Goal: Task Accomplishment & Management: Use online tool/utility

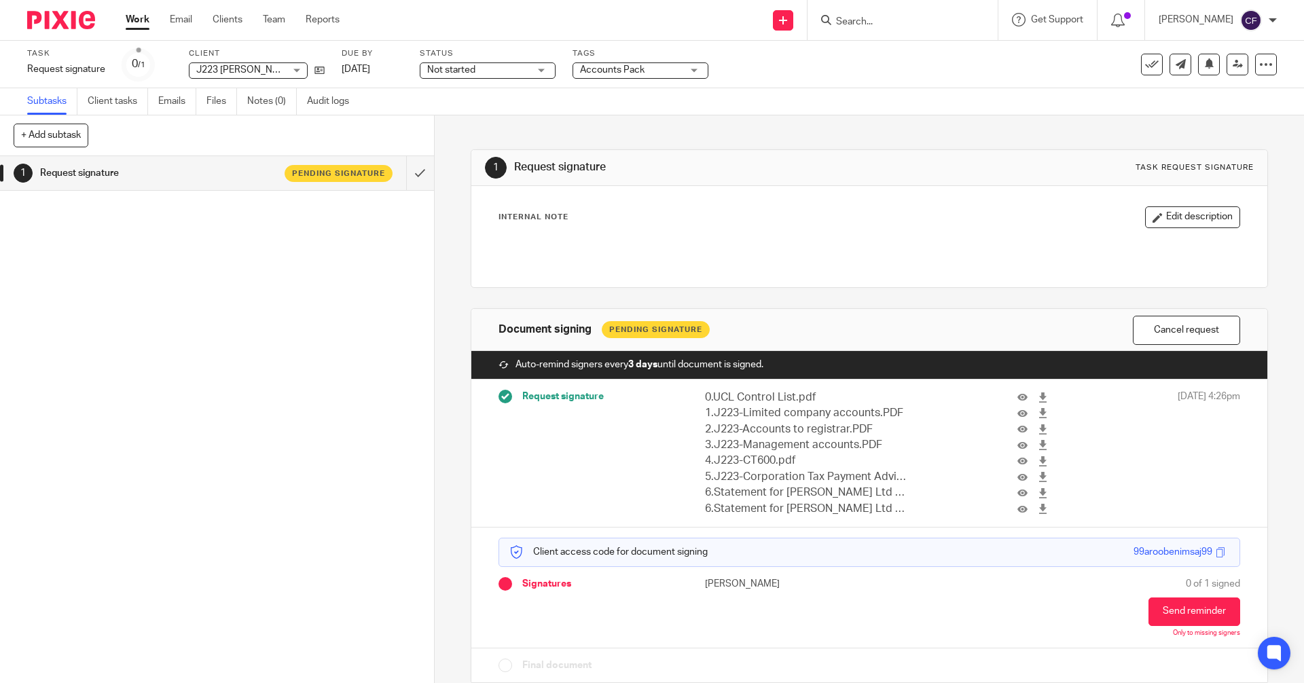
click at [871, 18] on input "Search" at bounding box center [896, 22] width 122 height 12
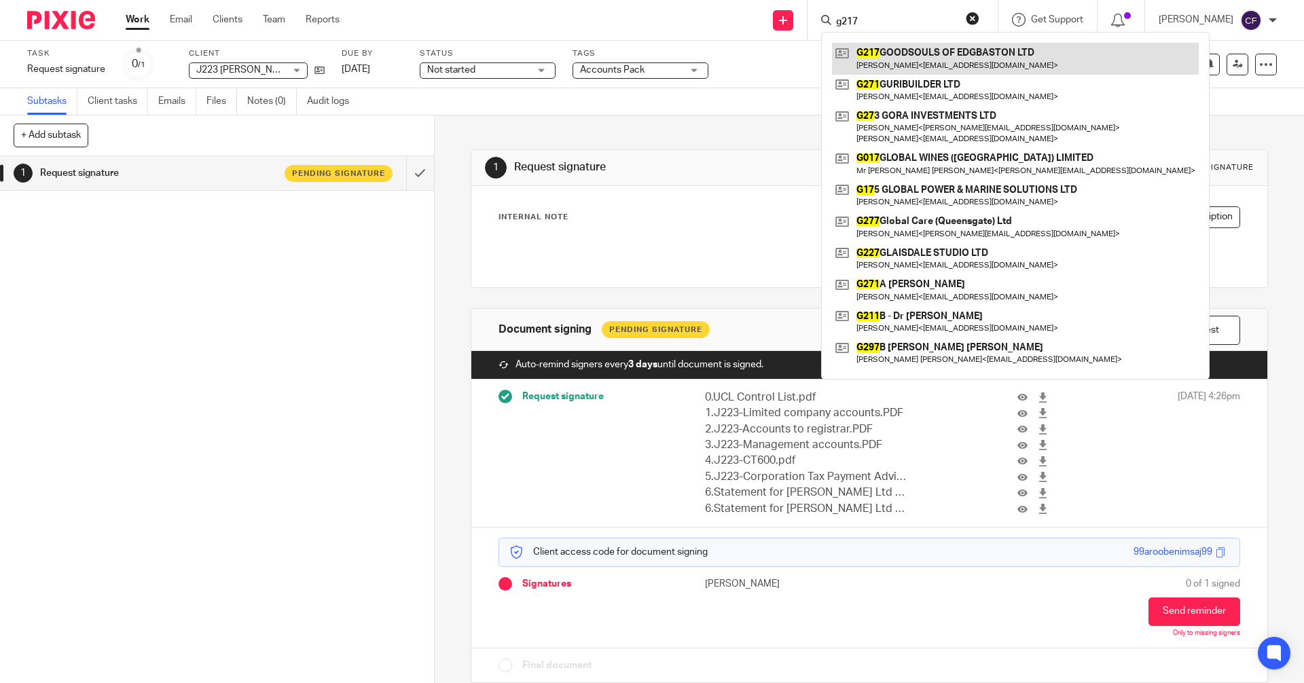
type input "g217"
click at [951, 60] on link at bounding box center [1015, 58] width 367 height 31
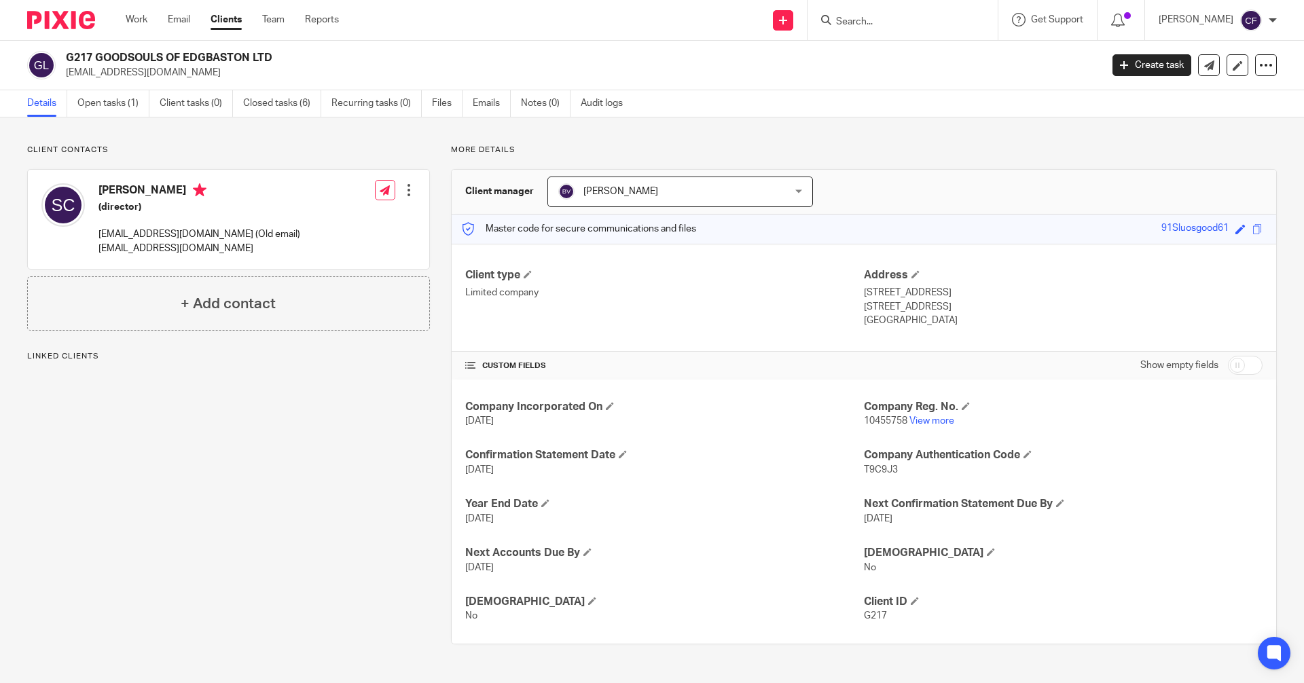
click at [887, 26] on input "Search" at bounding box center [896, 22] width 122 height 12
click at [404, 194] on div at bounding box center [409, 190] width 14 height 14
click at [326, 220] on link "Edit contact" at bounding box center [345, 221] width 130 height 20
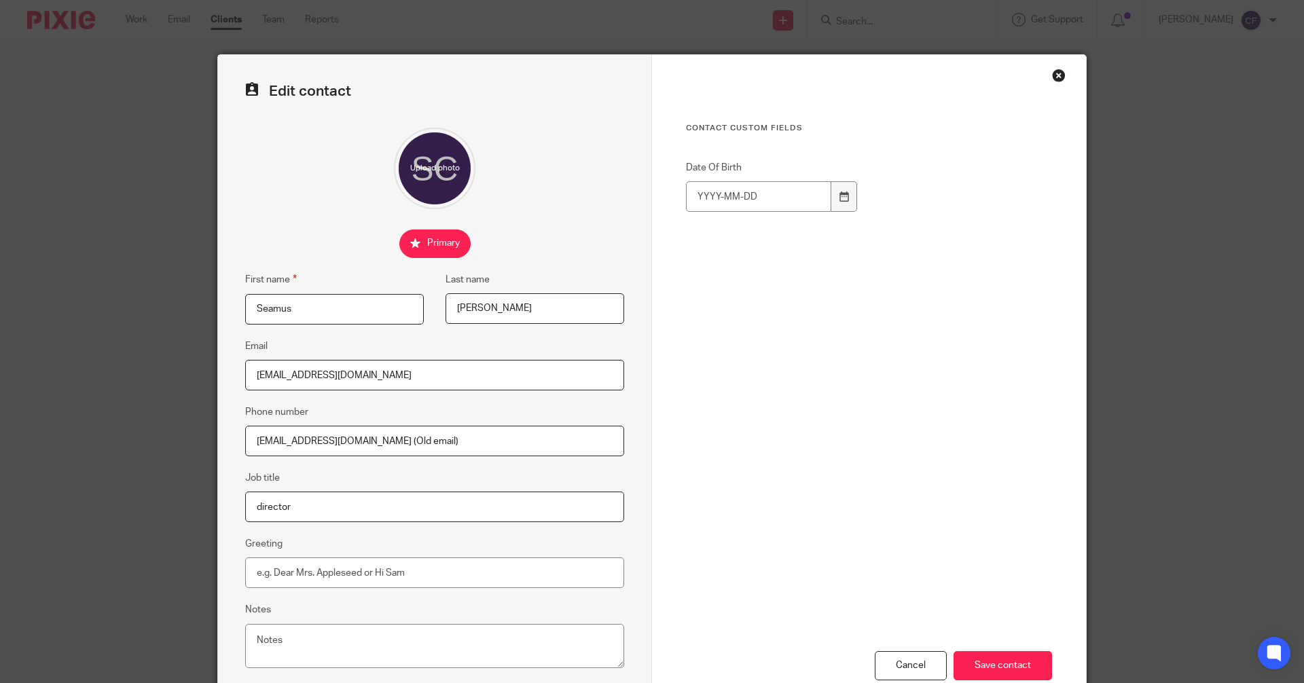
drag, startPoint x: 486, startPoint y: 436, endPoint x: 202, endPoint y: 433, distance: 283.3
click at [202, 433] on div "Edit contact First name Seamus Last name Casey Email skc247@yahoo.co.uk Phone n…" at bounding box center [652, 341] width 1304 height 683
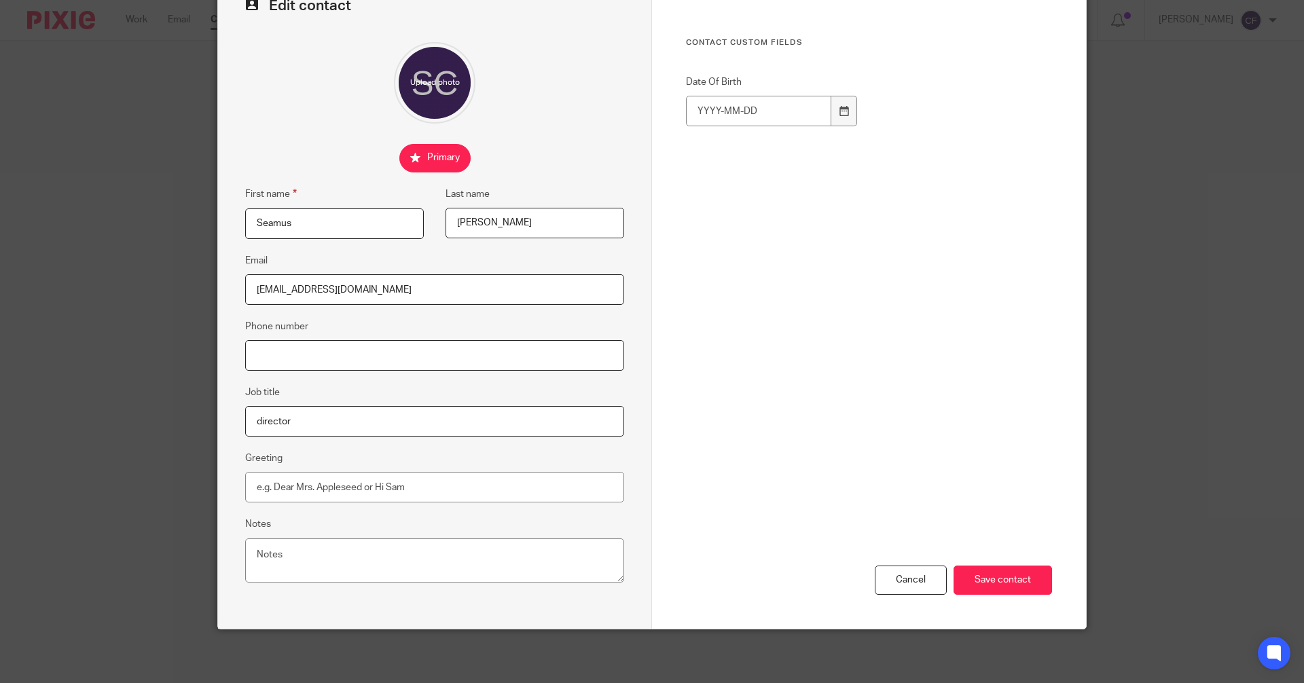
scroll to position [86, 0]
click at [991, 581] on input "Save contact" at bounding box center [1003, 579] width 99 height 29
click at [994, 571] on input "Save contact" at bounding box center [1003, 579] width 99 height 29
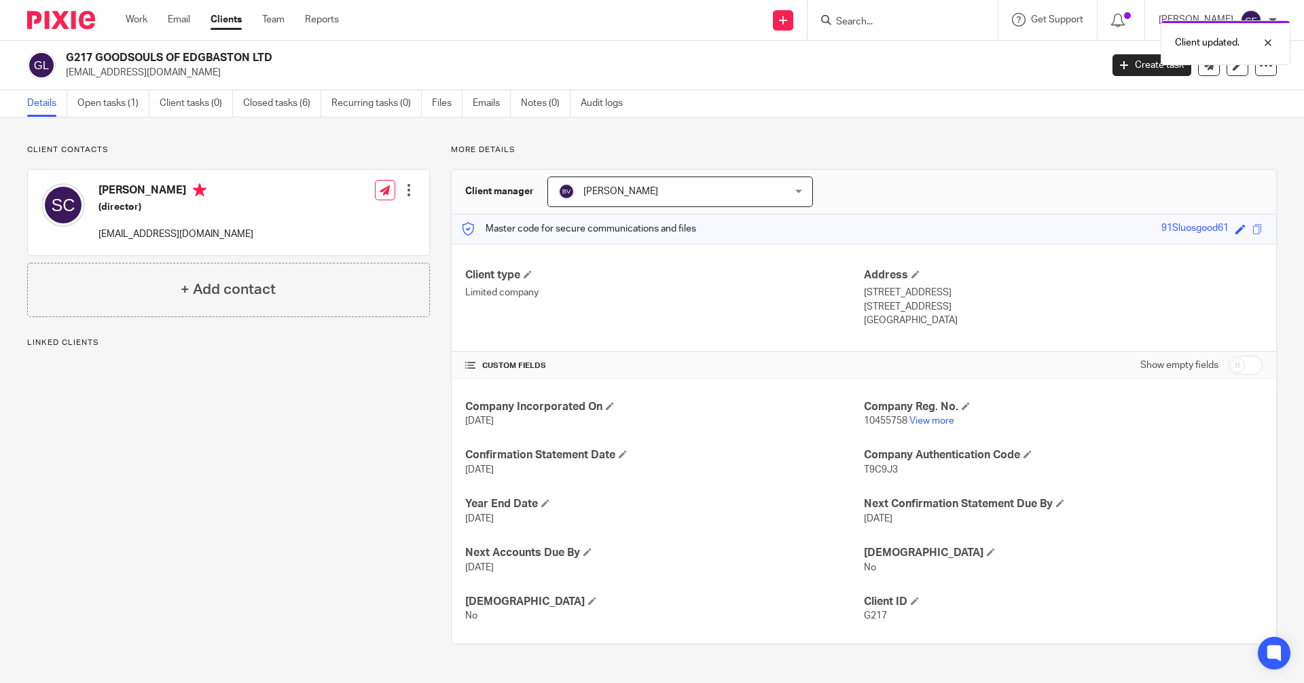
drag, startPoint x: 1220, startPoint y: 228, endPoint x: 1148, endPoint y: 225, distance: 72.1
click at [1148, 225] on div "Master code for secure communications and files 91Sluosgood61 Save 91Sluosgood61" at bounding box center [864, 229] width 825 height 29
copy div "91Sluosgood61"
click at [856, 24] on input "Search" at bounding box center [896, 22] width 122 height 12
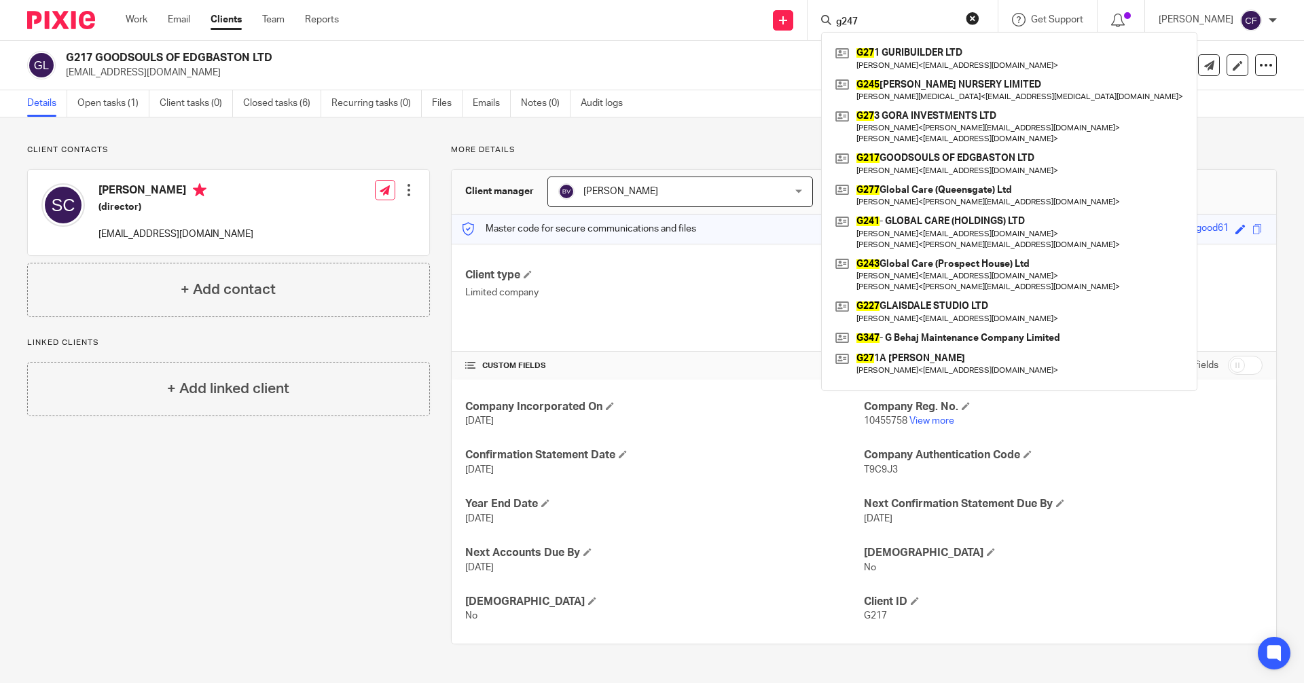
type input "g247"
drag, startPoint x: 890, startPoint y: 15, endPoint x: 701, endPoint y: 14, distance: 188.9
click at [701, 14] on div "Send new email Create task Add client Request signature g247 G27 1 GURIBUILDER …" at bounding box center [831, 20] width 945 height 40
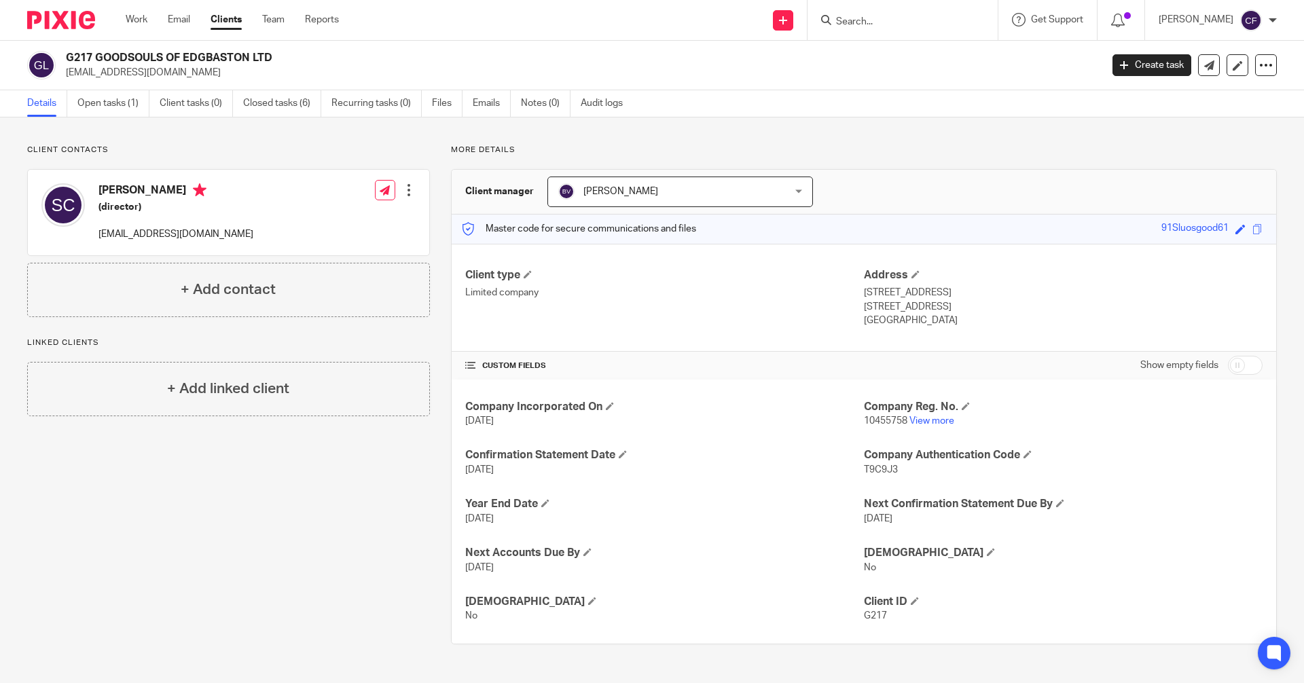
click at [876, 23] on input "Search" at bounding box center [896, 22] width 122 height 12
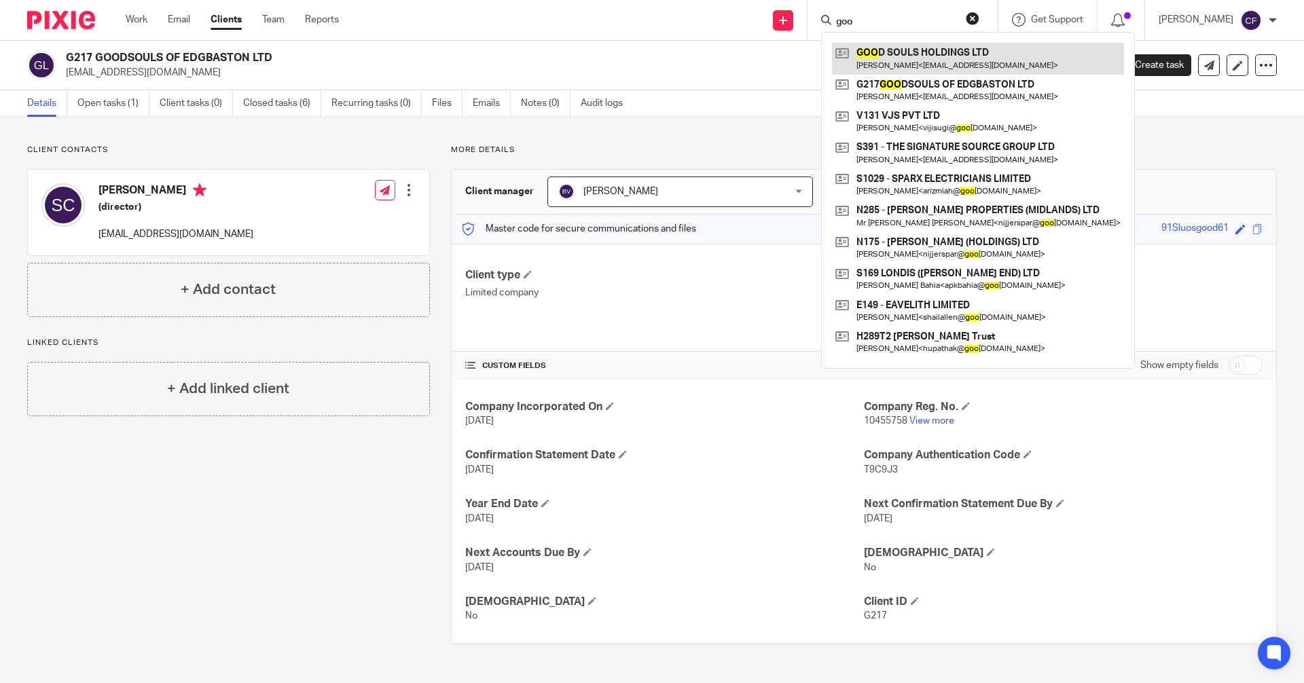
type input "goo"
click at [903, 61] on link at bounding box center [978, 58] width 292 height 31
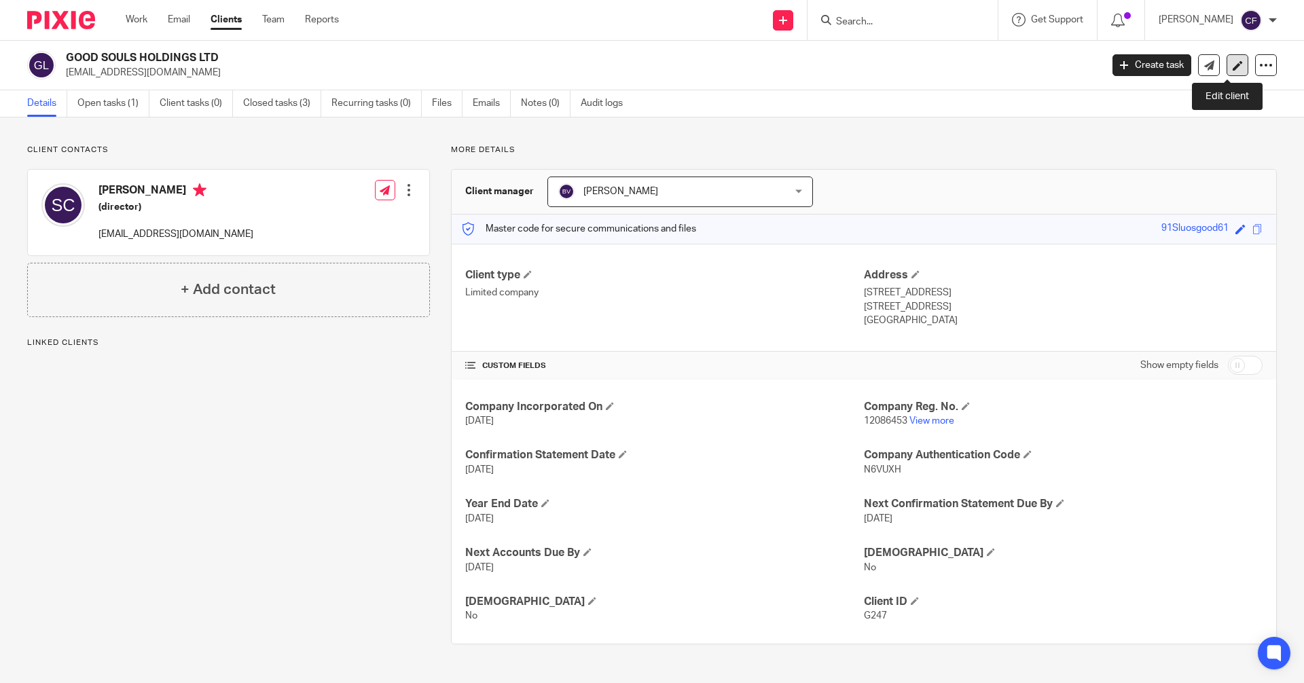
click at [1233, 64] on icon at bounding box center [1238, 65] width 10 height 10
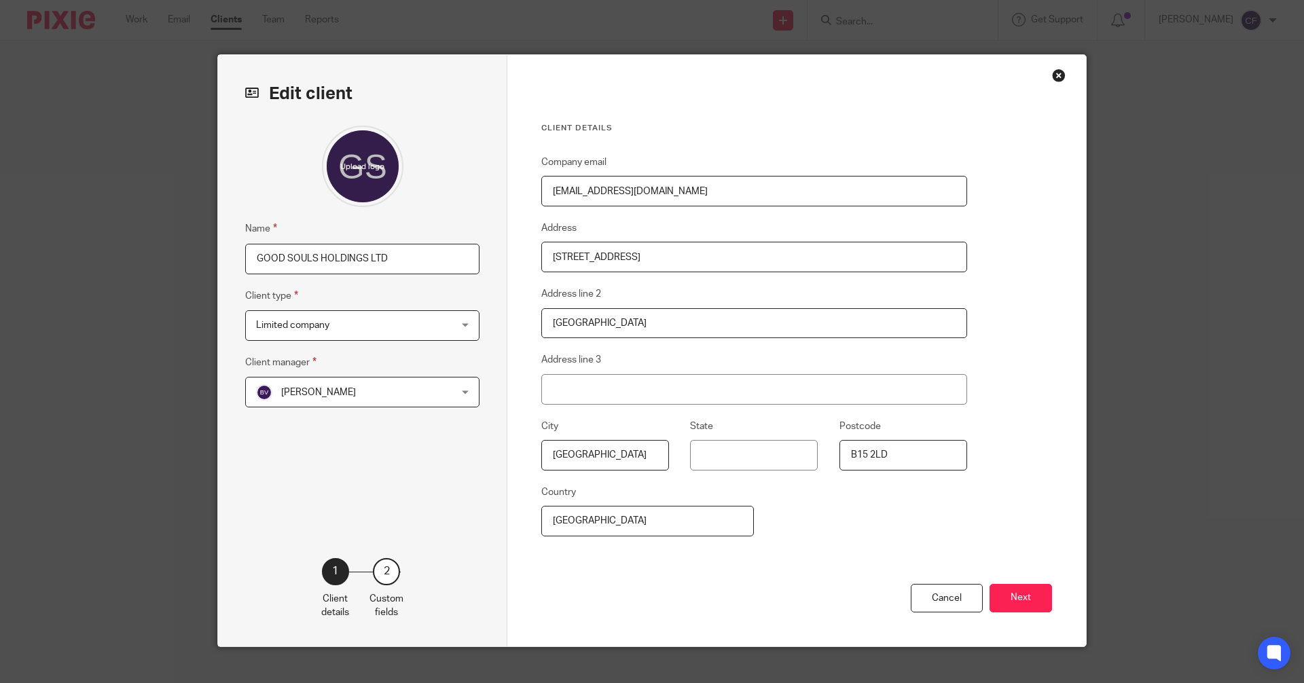
click at [253, 257] on input "GOOD SOULS HOLDINGS LTD" at bounding box center [362, 259] width 234 height 31
type input "G247 GOOD SOULS HOLDINGS LTD"
click at [1015, 594] on button "Next" at bounding box center [1021, 598] width 63 height 29
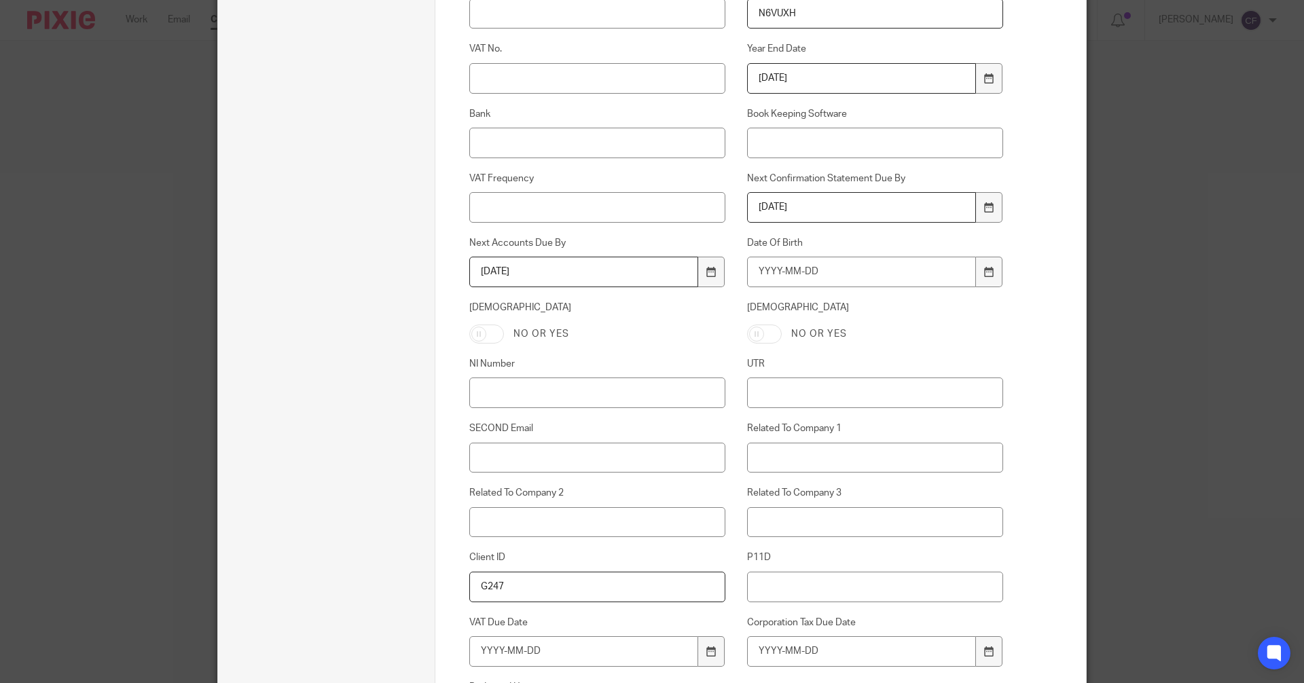
scroll to position [553, 0]
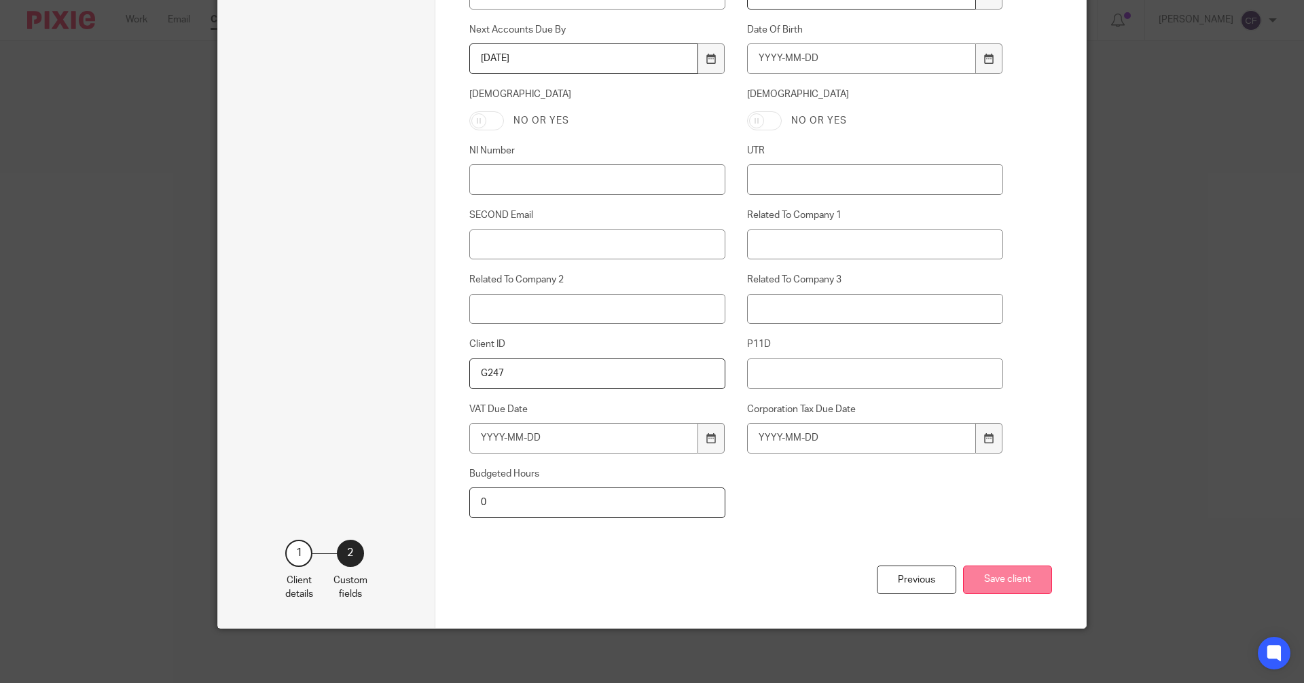
click at [1010, 580] on button "Save client" at bounding box center [1007, 580] width 89 height 29
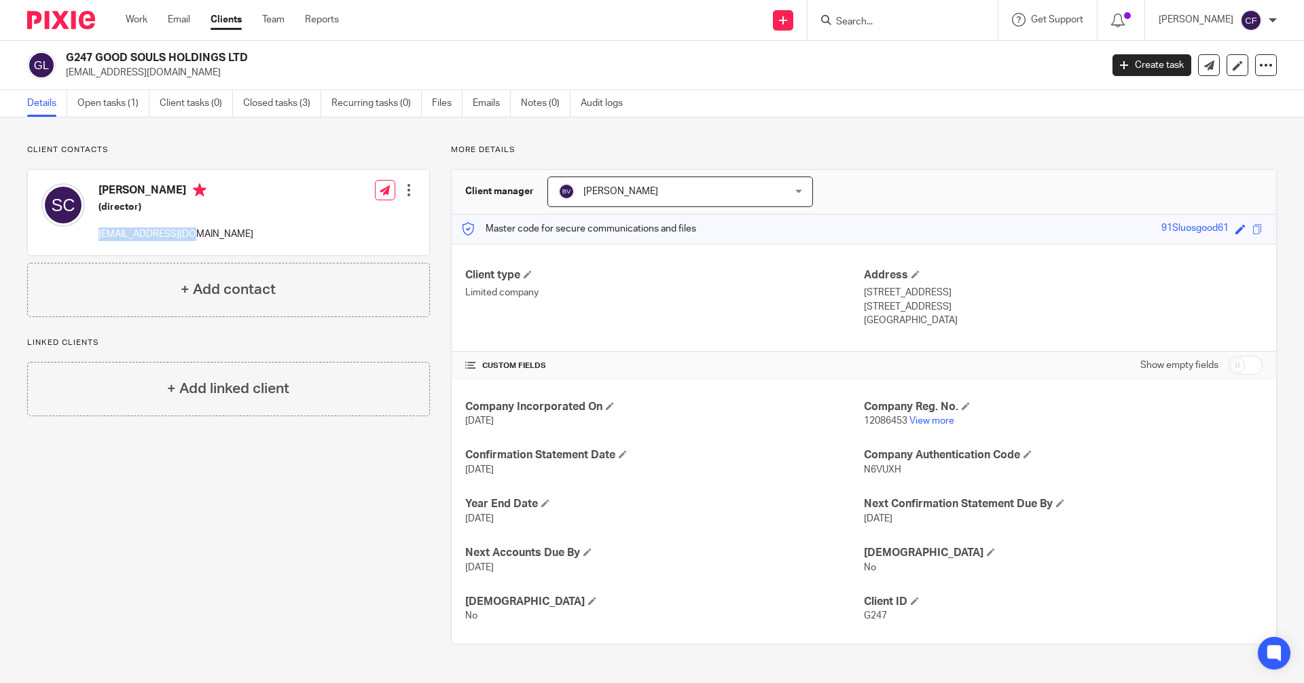
drag, startPoint x: 211, startPoint y: 236, endPoint x: 97, endPoint y: 239, distance: 113.5
click at [97, 239] on div "Seamus Casey (director) skc247@yahoo.co.uk Edit contact Create client from cont…" at bounding box center [229, 213] width 402 height 86
copy p "[EMAIL_ADDRESS][DOMAIN_NAME]"
click at [787, 20] on icon at bounding box center [783, 20] width 8 height 8
click at [802, 126] on link "Request signature" at bounding box center [796, 123] width 95 height 20
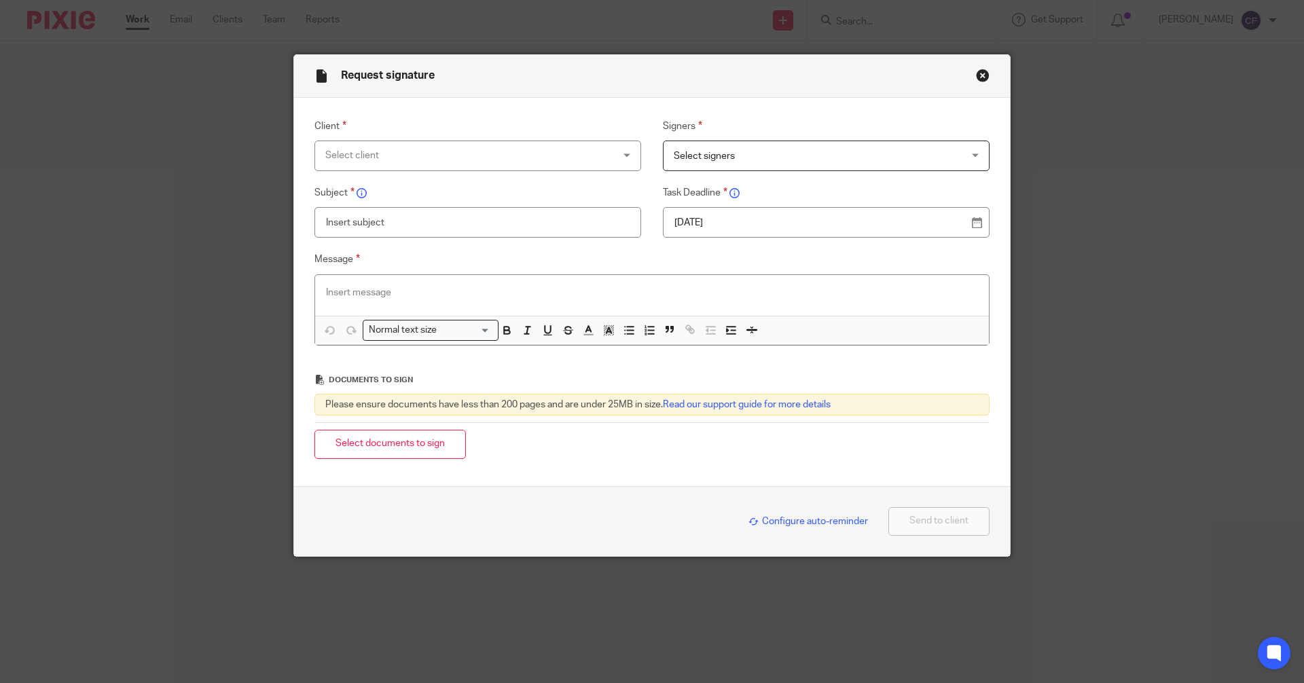
click at [555, 155] on div "Select client" at bounding box center [451, 155] width 253 height 29
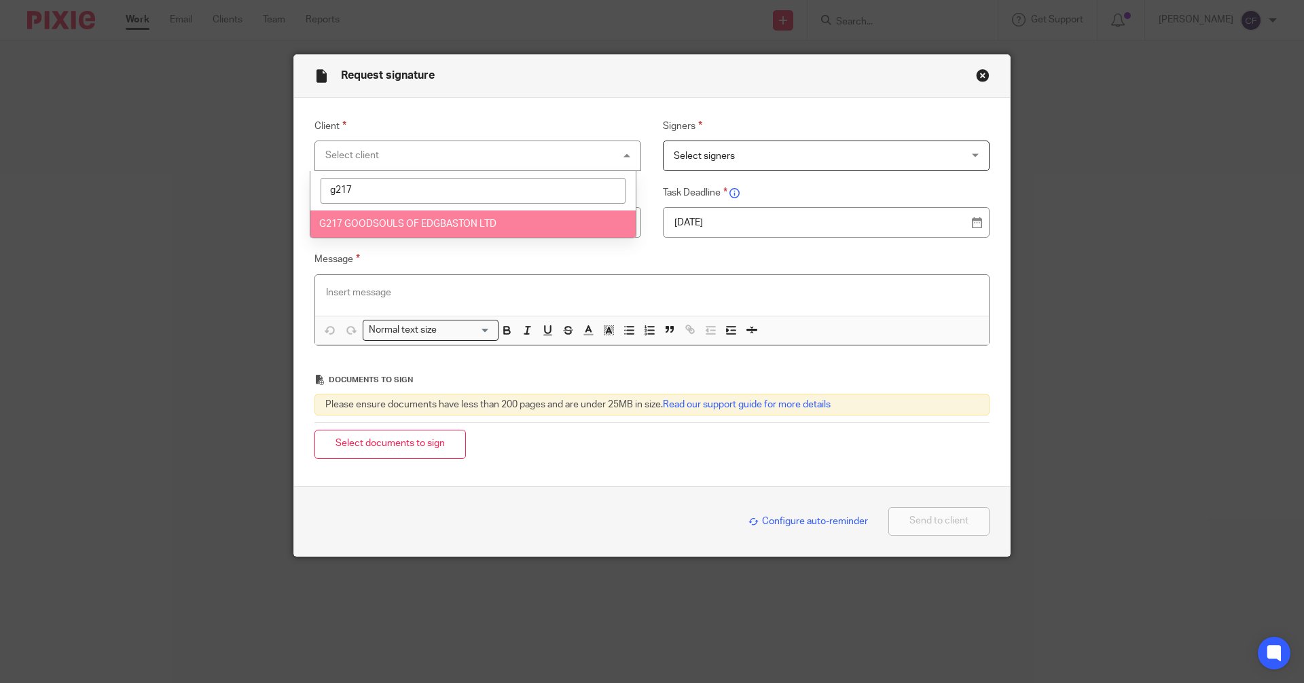
type input "g217"
click at [449, 217] on li "G217 GOODSOULS OF EDGBASTON LTD" at bounding box center [472, 225] width 325 height 28
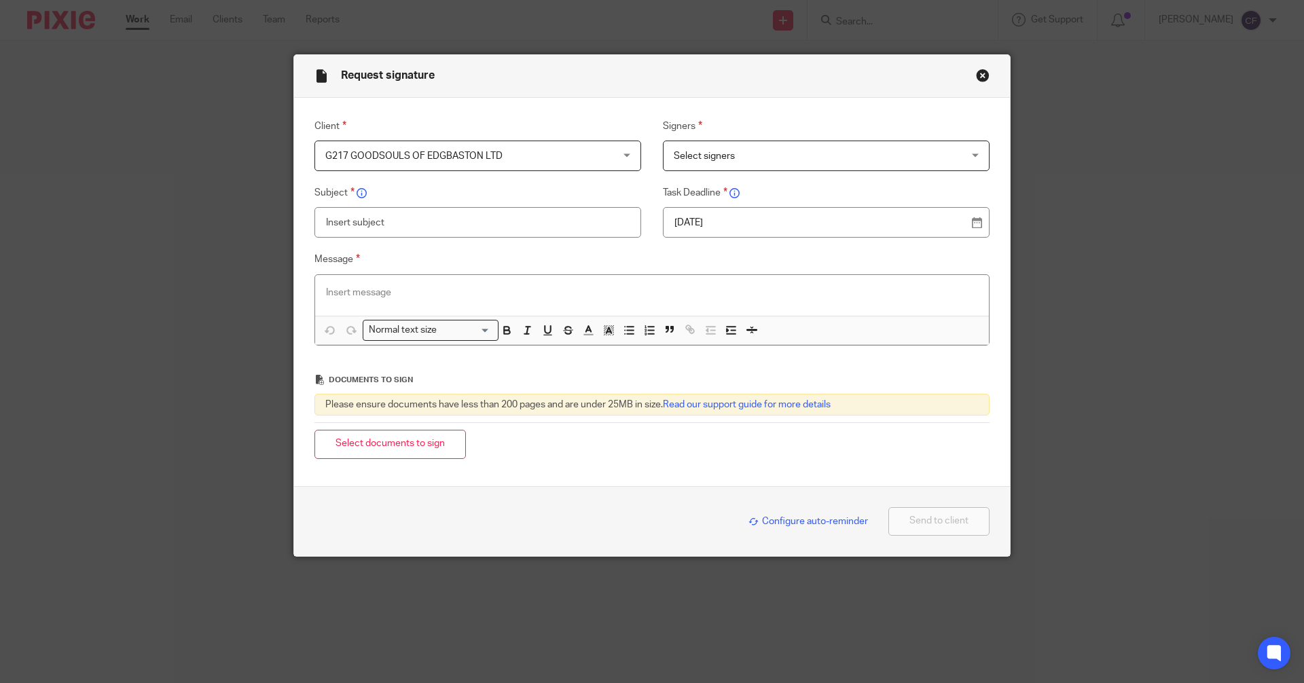
click at [722, 155] on span "Select signers" at bounding box center [704, 157] width 61 height 10
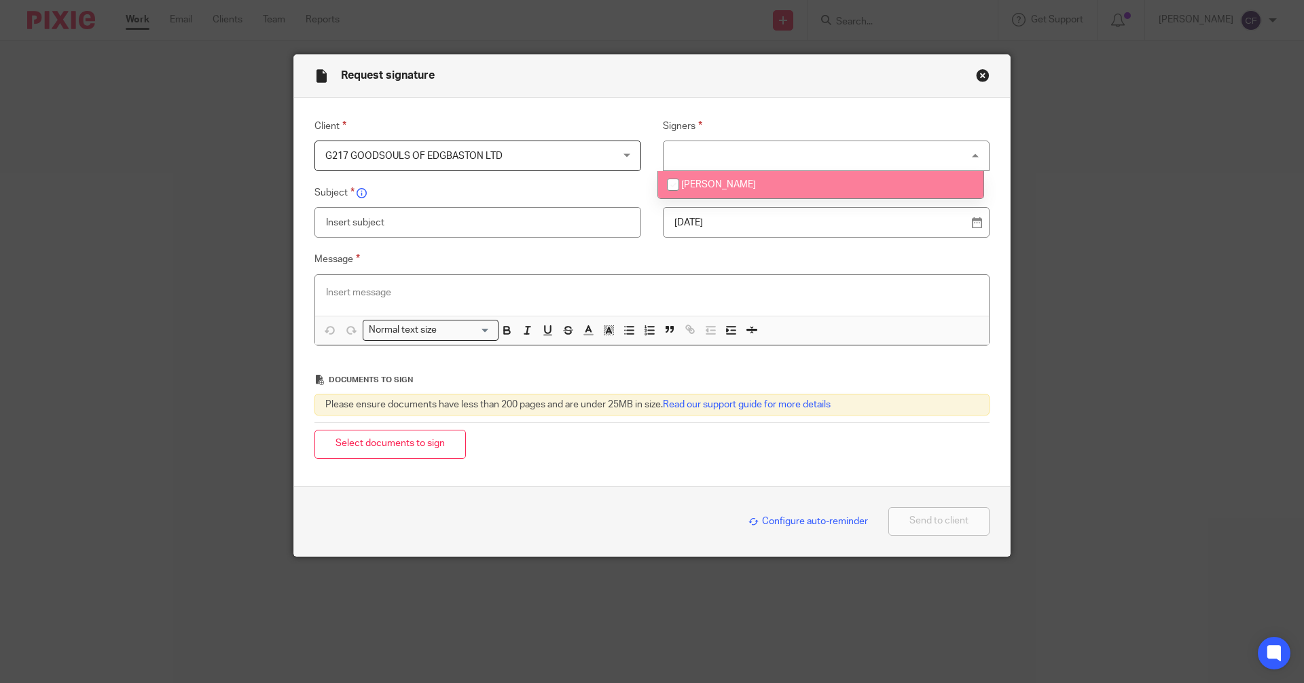
click at [715, 182] on span "[PERSON_NAME]" at bounding box center [718, 185] width 75 height 10
checkbox input "true"
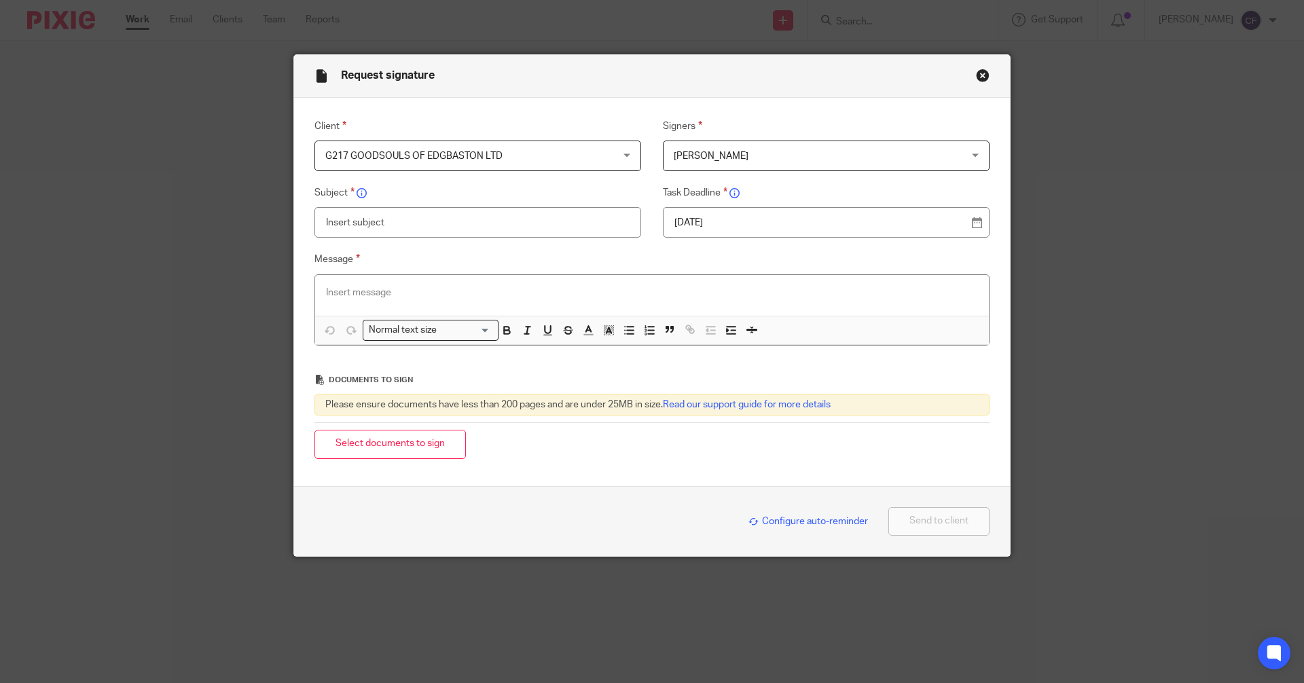
click at [453, 227] on input "text" at bounding box center [478, 222] width 327 height 31
type input "G217 Accounts Pack 2024"
click at [338, 285] on div at bounding box center [652, 295] width 674 height 41
click at [342, 294] on p at bounding box center [652, 293] width 652 height 14
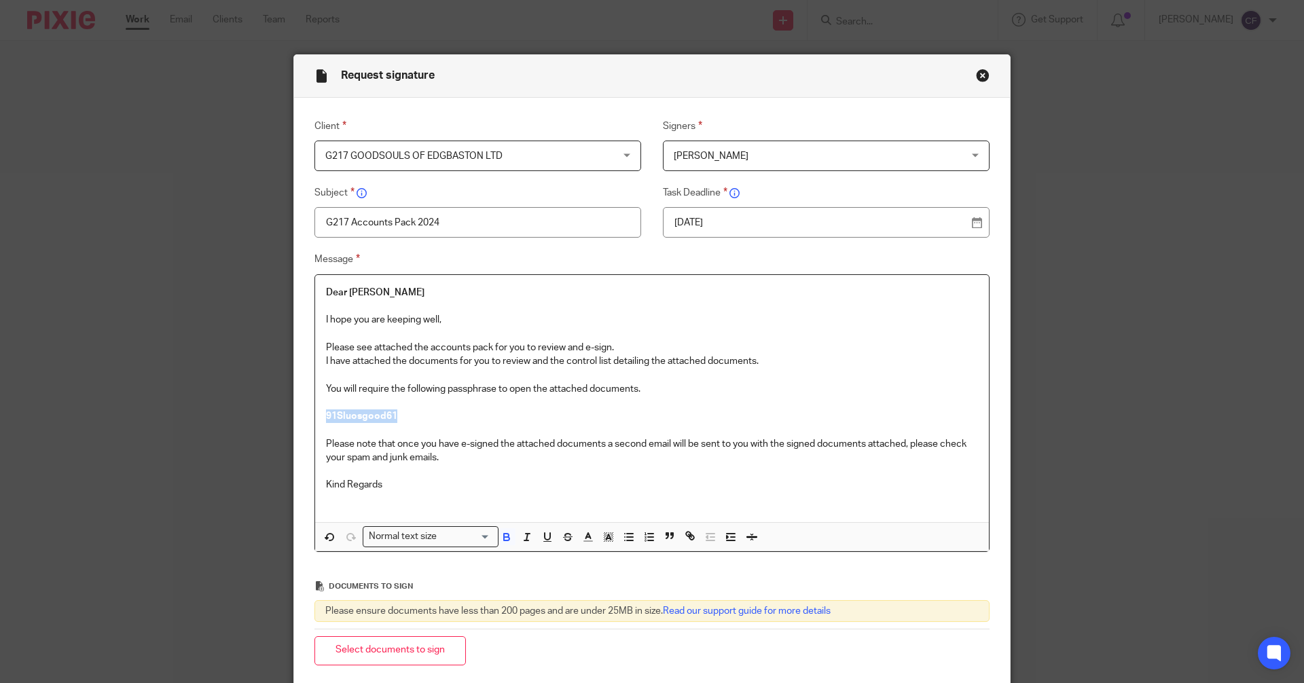
drag, startPoint x: 402, startPoint y: 412, endPoint x: 262, endPoint y: 423, distance: 140.4
click at [262, 423] on div "Request signature Client G217 GOODSOULS OF EDGBASTON LTD G217 GOODSOULS OF EDGB…" at bounding box center [652, 341] width 1304 height 683
click at [409, 538] on div "Normal text size" at bounding box center [427, 535] width 128 height 17
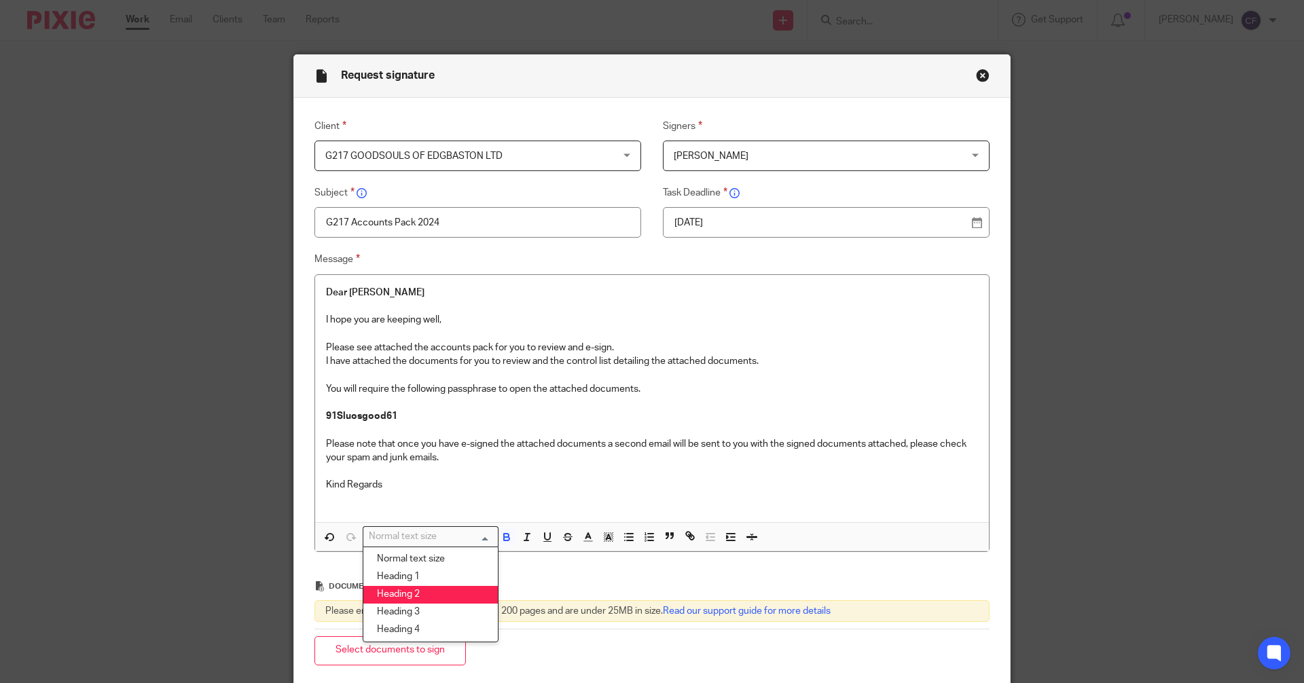
click at [406, 593] on li "Heading 2" at bounding box center [430, 595] width 135 height 18
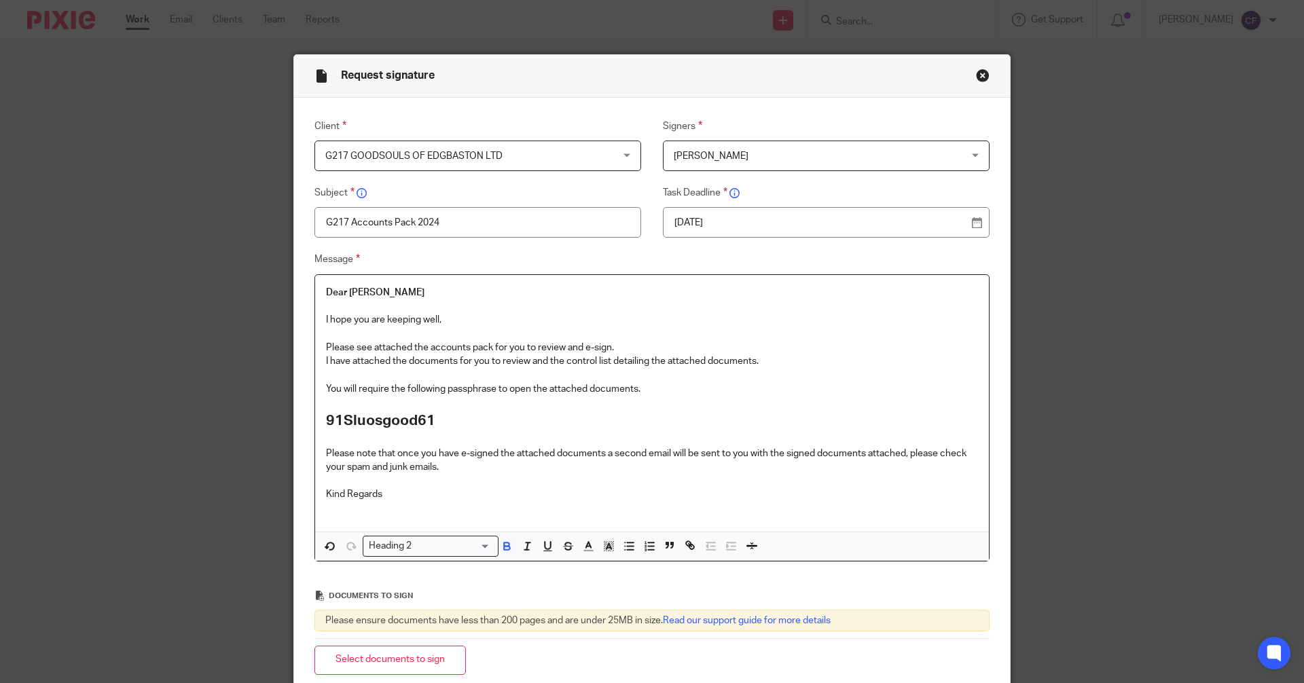
click at [350, 507] on p at bounding box center [652, 509] width 652 height 14
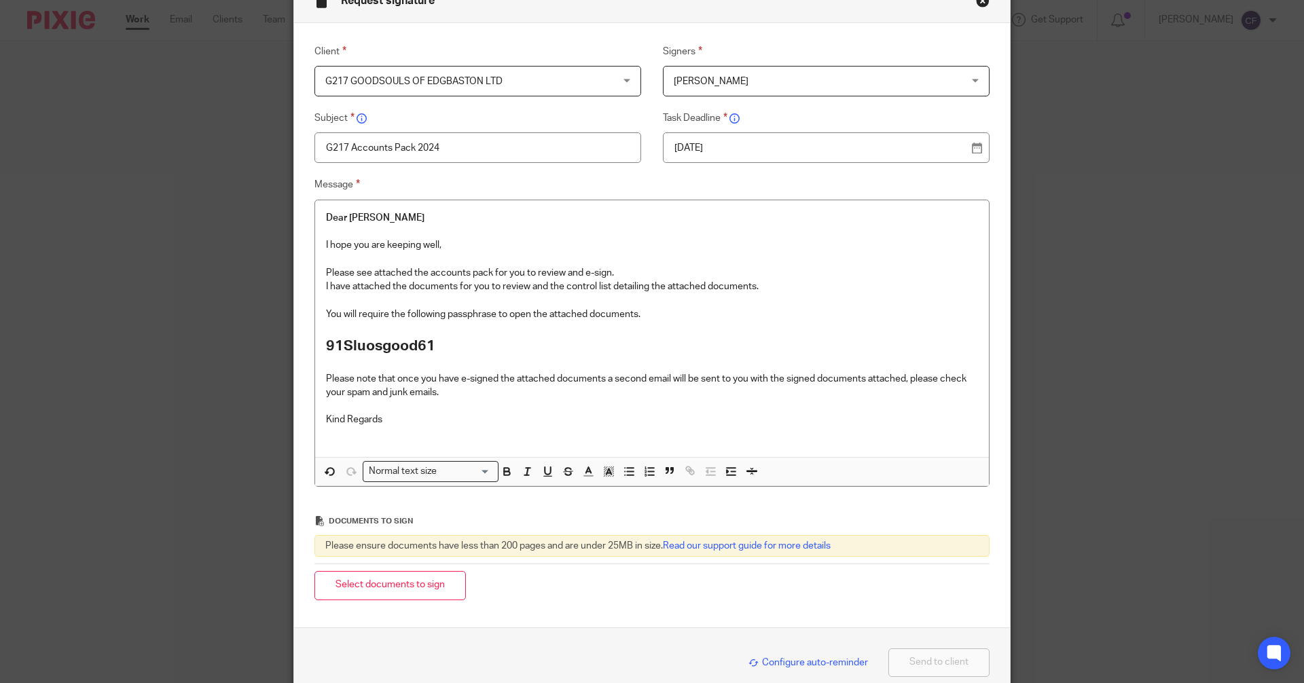
scroll to position [144, 0]
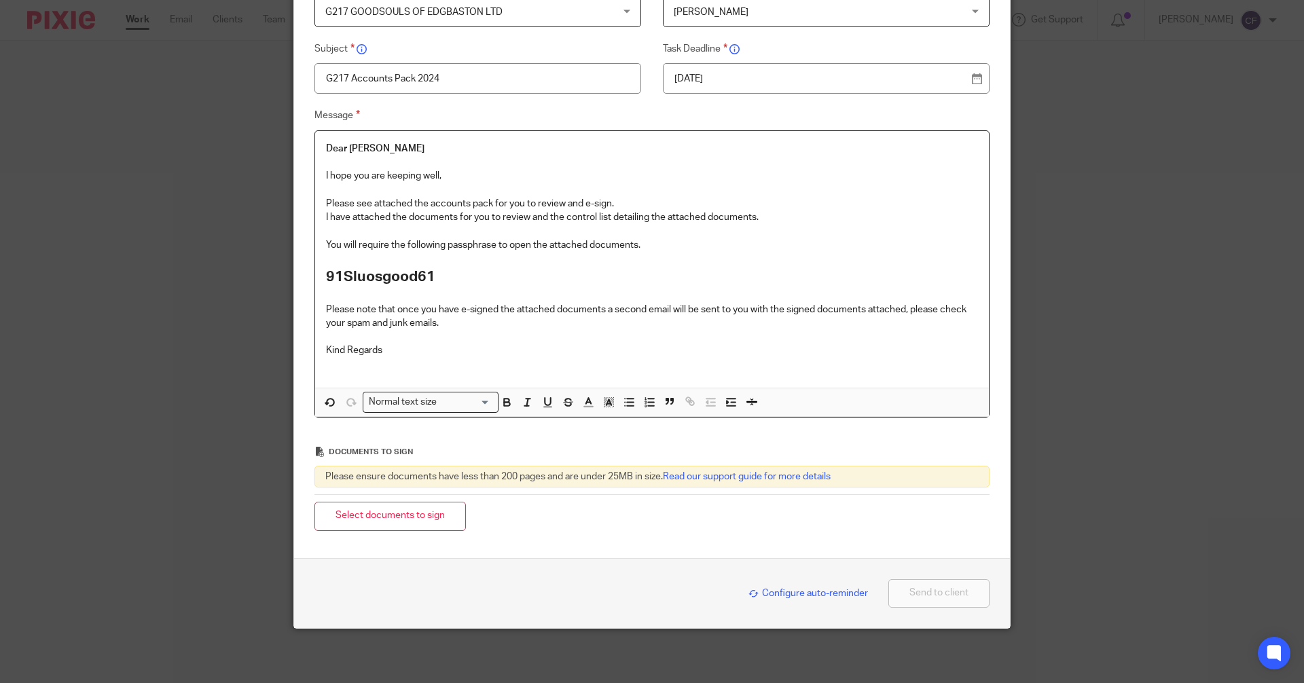
drag, startPoint x: 412, startPoint y: 516, endPoint x: 23, endPoint y: 436, distance: 397.5
click at [412, 516] on button "Select documents to sign" at bounding box center [391, 516] width 152 height 29
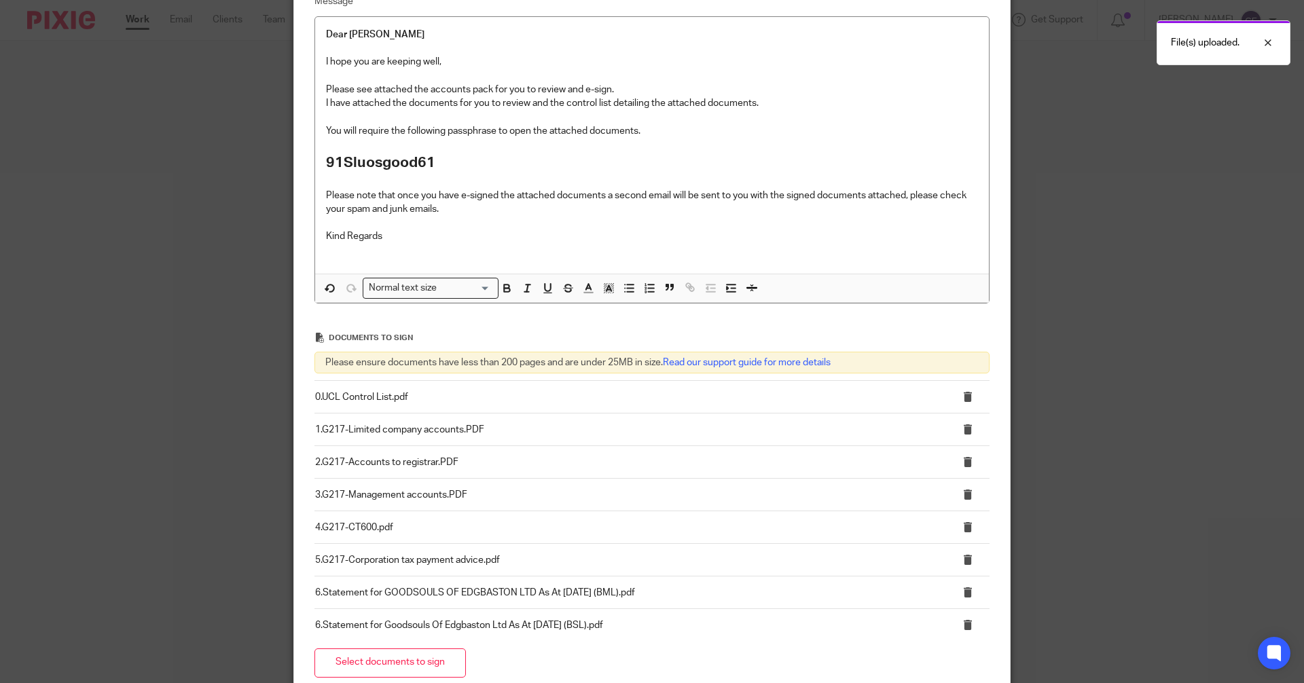
scroll to position [405, 0]
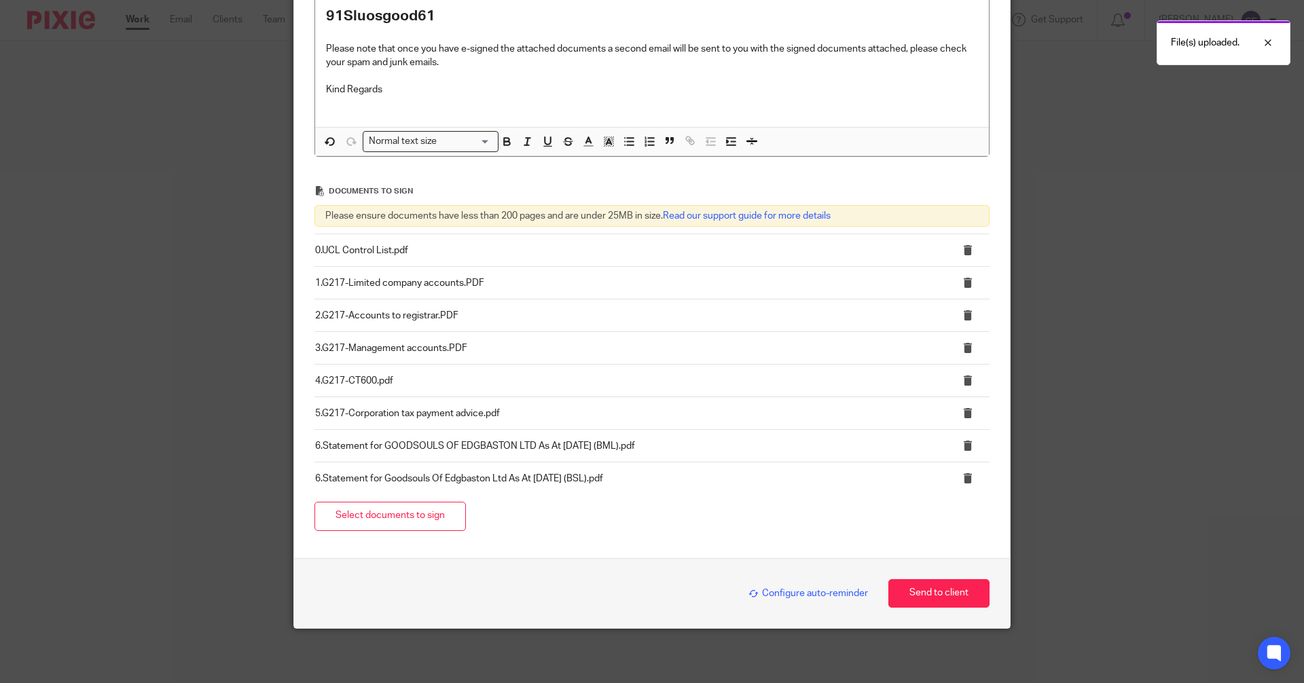
click at [829, 590] on span "Configure auto-reminder" at bounding box center [809, 594] width 120 height 10
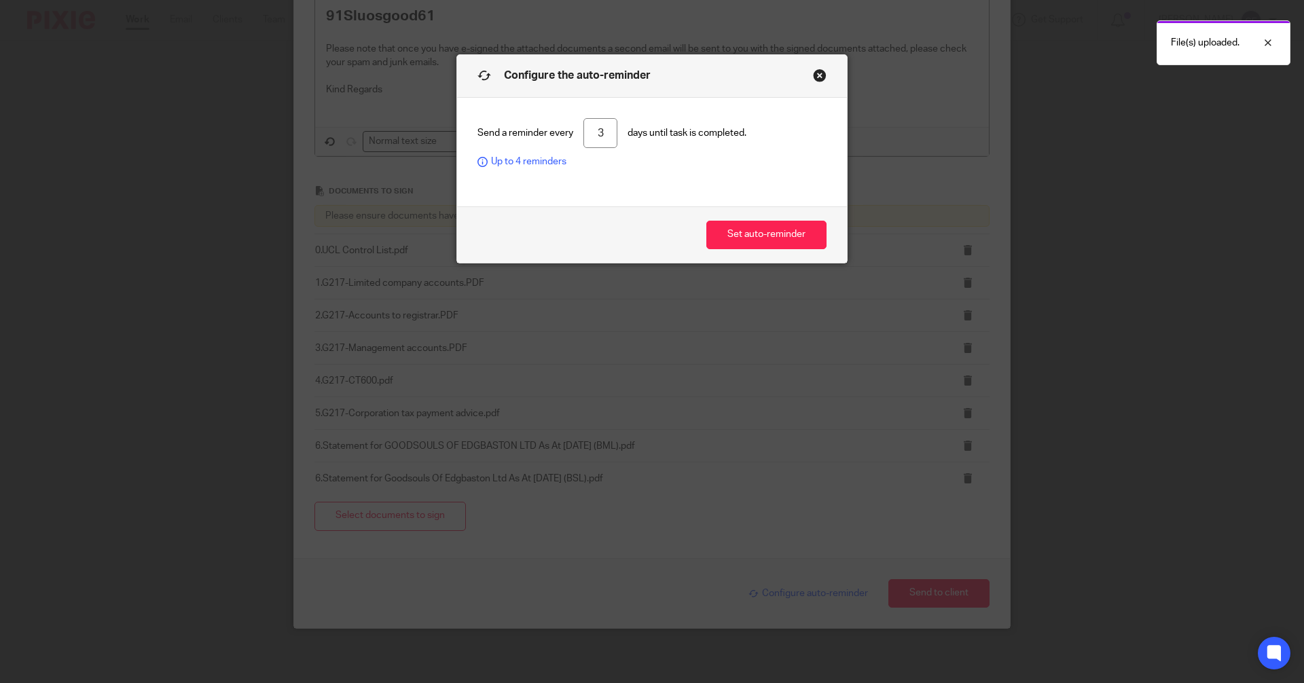
drag, startPoint x: 743, startPoint y: 235, endPoint x: 741, endPoint y: 253, distance: 17.8
click at [743, 235] on button "Set auto-reminder" at bounding box center [767, 235] width 120 height 29
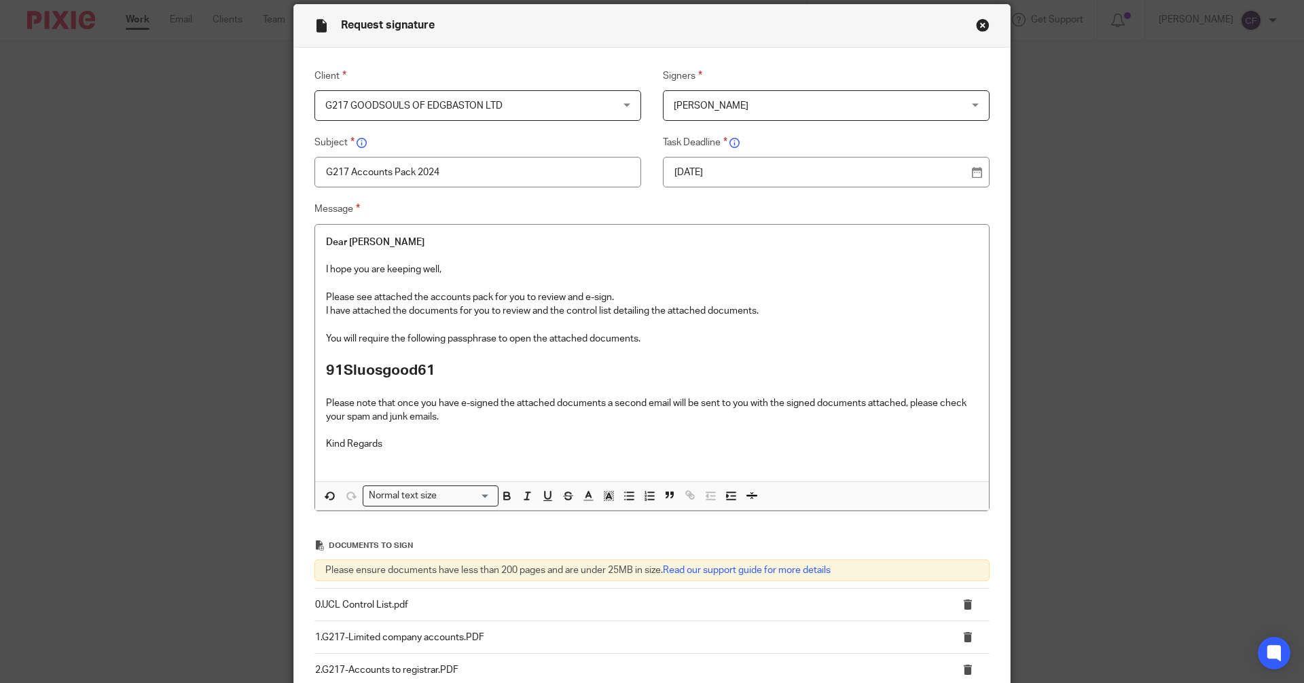
scroll to position [408, 0]
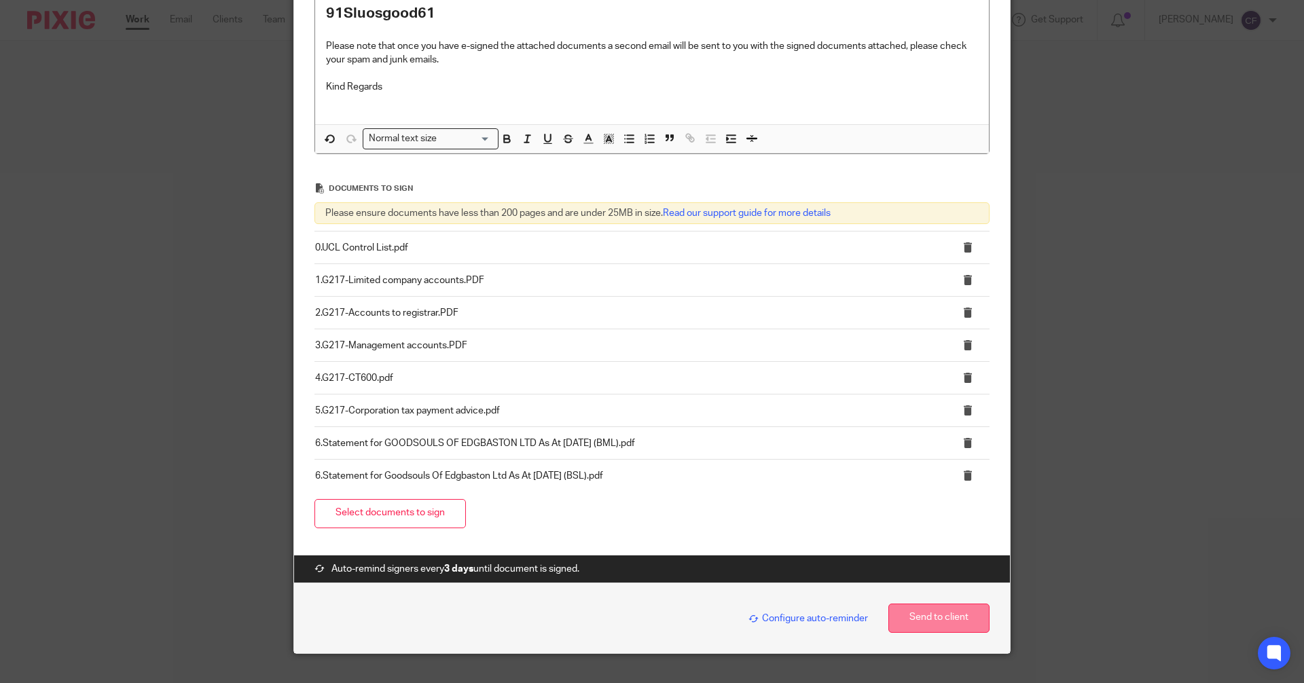
click at [936, 616] on button "Send to client" at bounding box center [939, 618] width 101 height 29
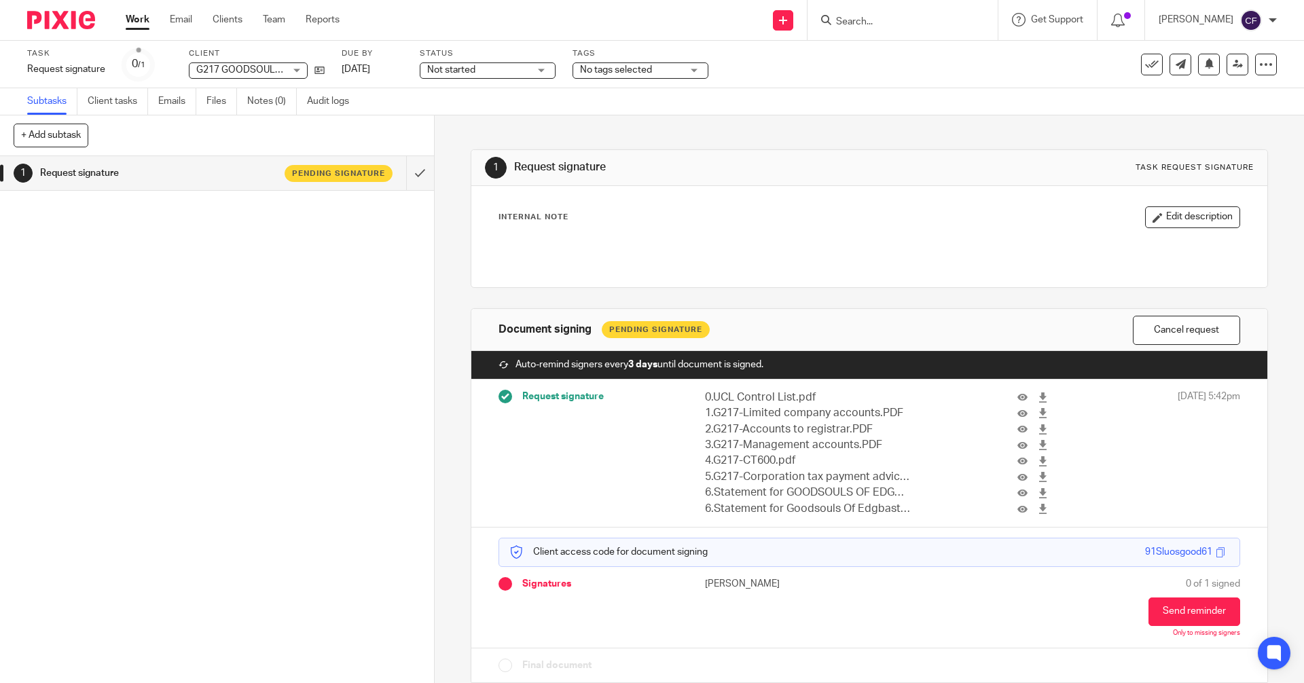
click at [694, 69] on div "No tags selected" at bounding box center [641, 71] width 136 height 16
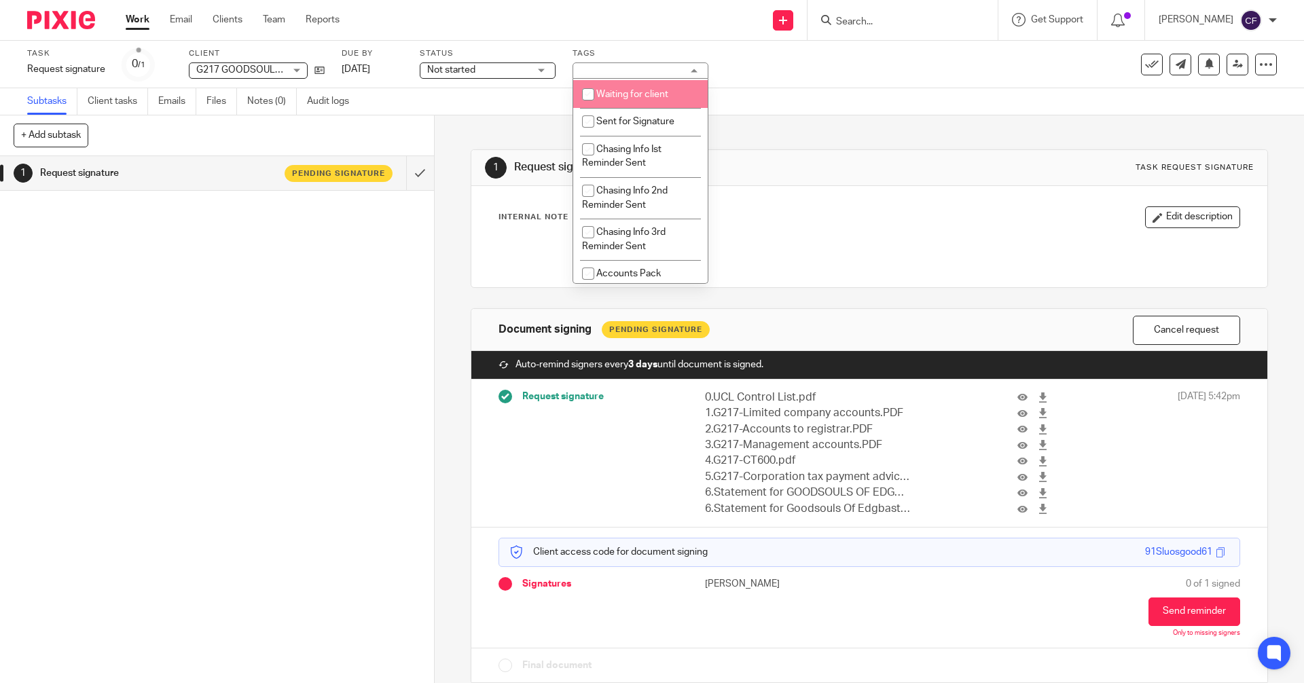
scroll to position [204, 0]
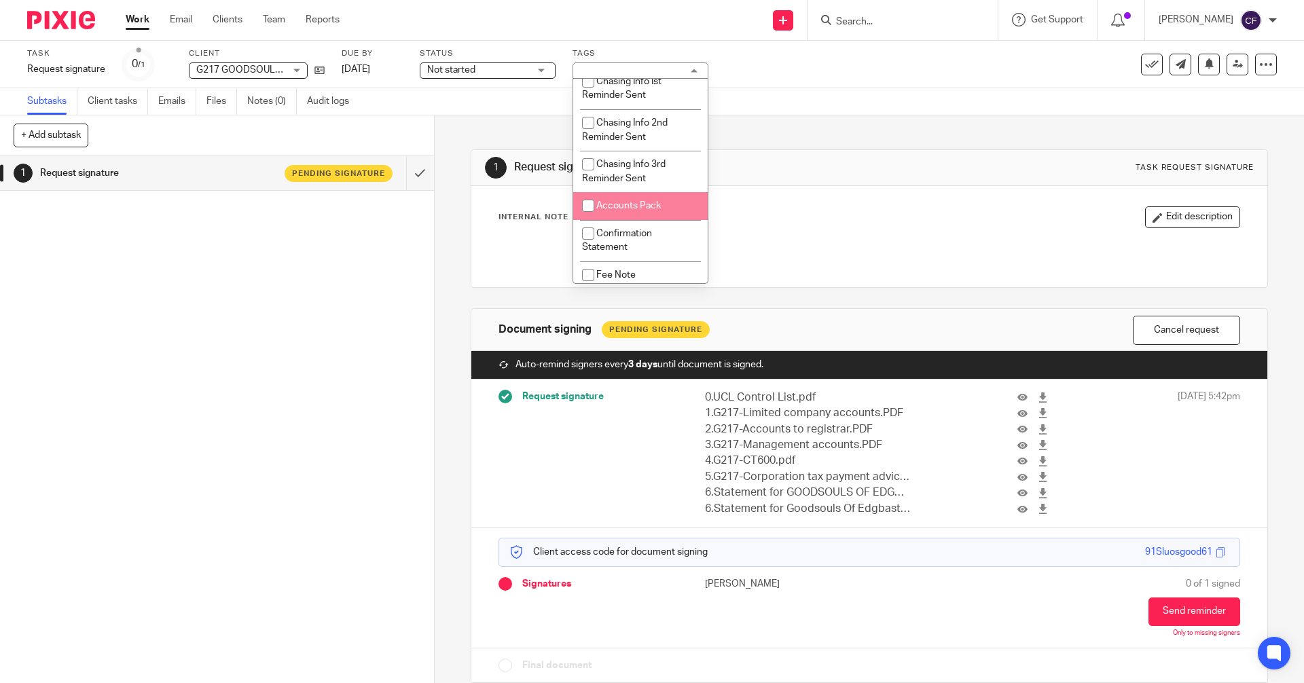
click at [632, 211] on li "Accounts Pack" at bounding box center [640, 206] width 135 height 28
checkbox input "true"
drag, startPoint x: 828, startPoint y: 155, endPoint x: 832, endPoint y: 122, distance: 33.0
click at [828, 154] on div "1 Request signature Task request signature" at bounding box center [870, 168] width 796 height 36
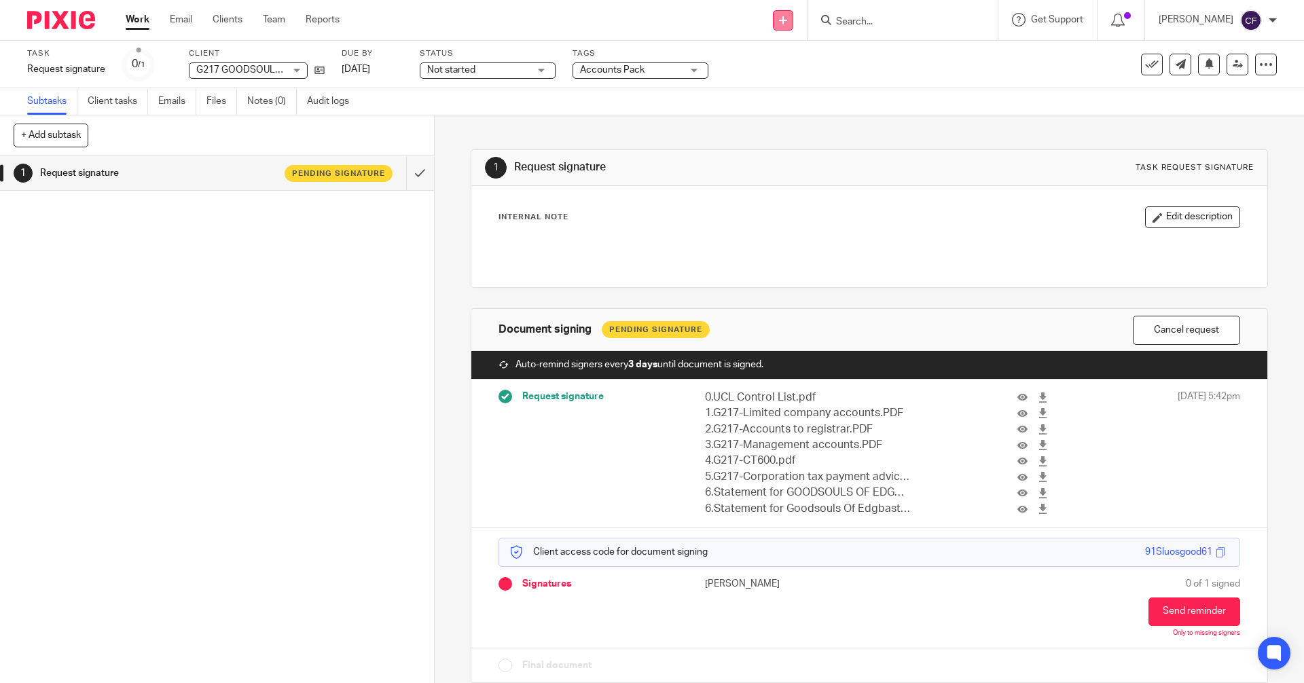
click at [787, 18] on icon at bounding box center [783, 20] width 8 height 8
click at [787, 122] on link "Request signature" at bounding box center [796, 123] width 95 height 20
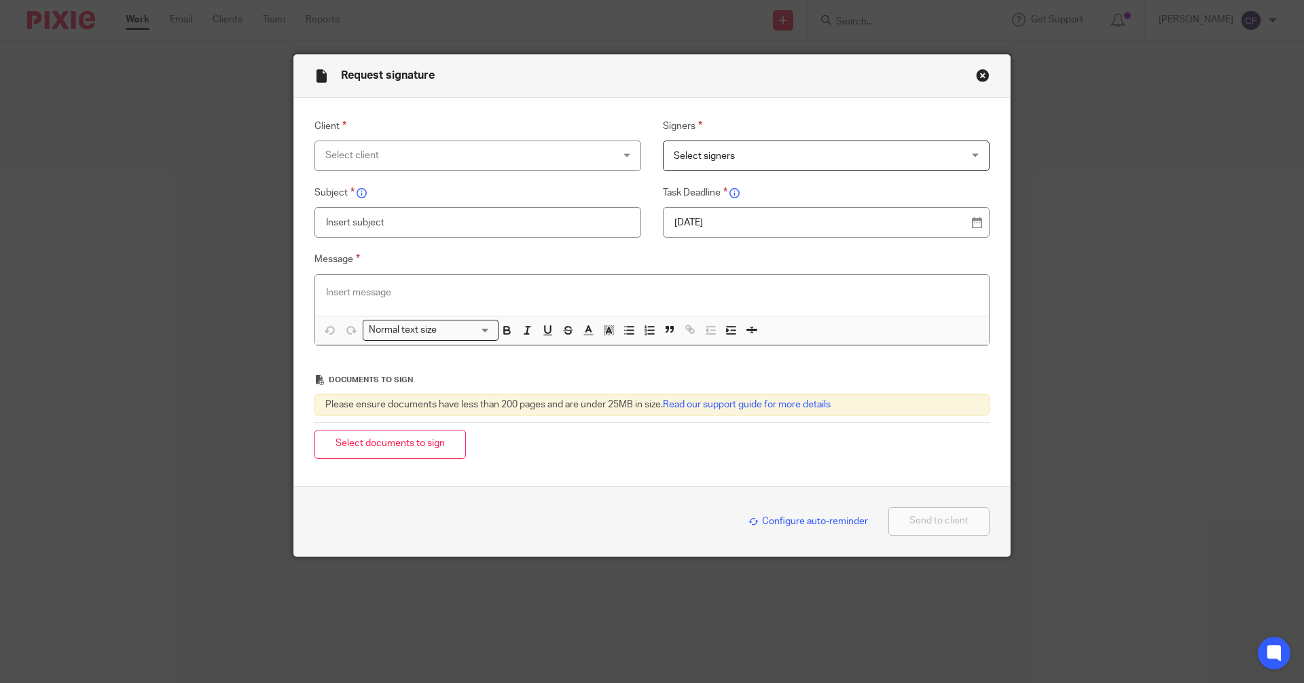
click at [480, 154] on div "Select client" at bounding box center [451, 155] width 253 height 29
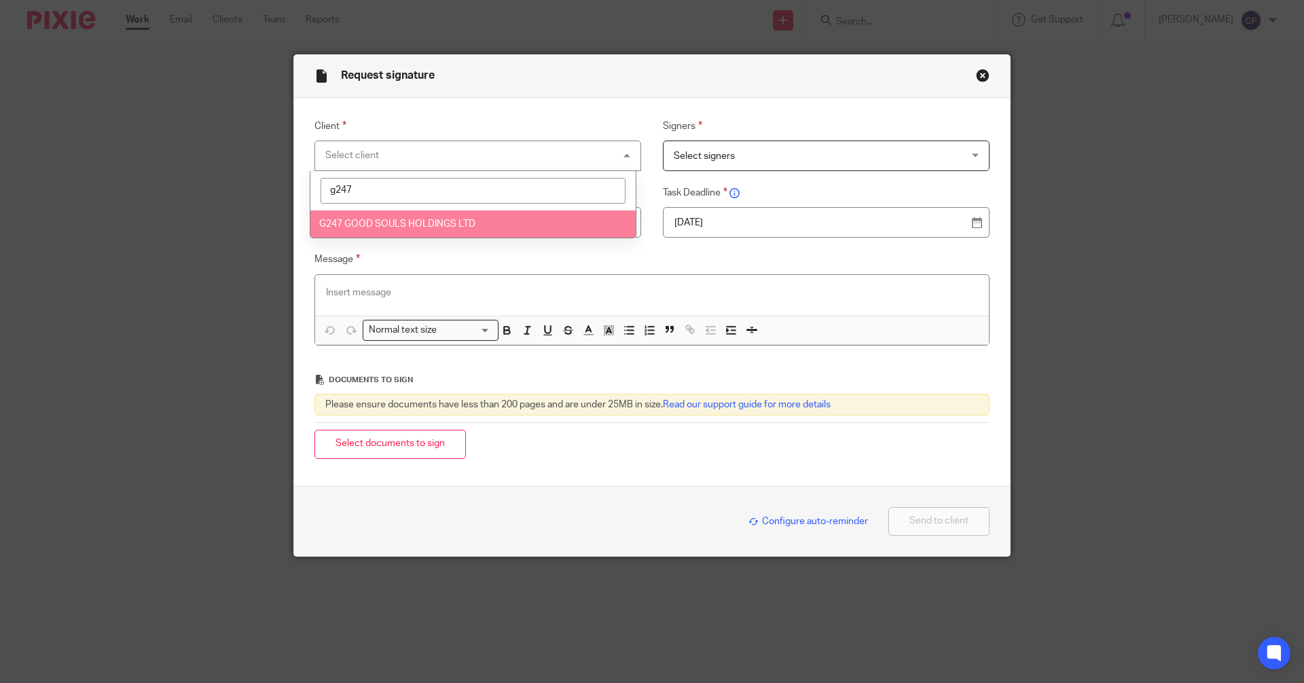
type input "g247"
click at [418, 229] on li "G247 GOOD SOULS HOLDINGS LTD" at bounding box center [472, 225] width 325 height 28
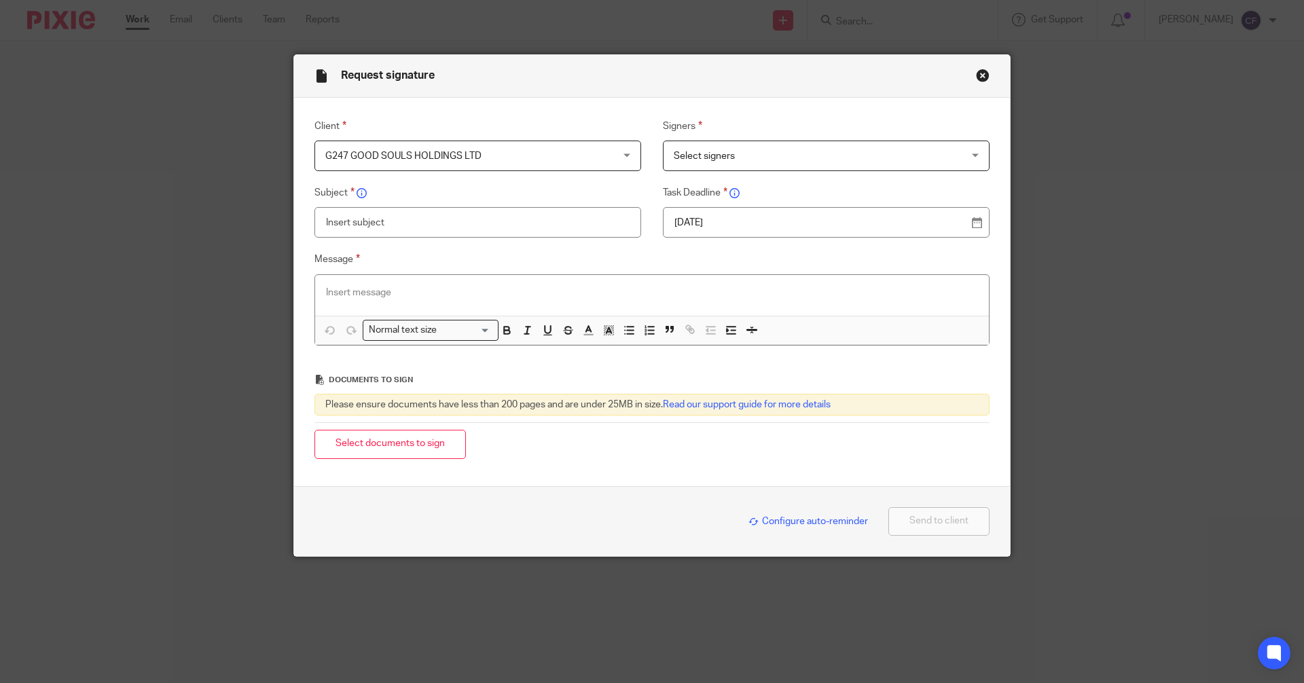
click at [706, 152] on span "Select signers" at bounding box center [704, 157] width 61 height 10
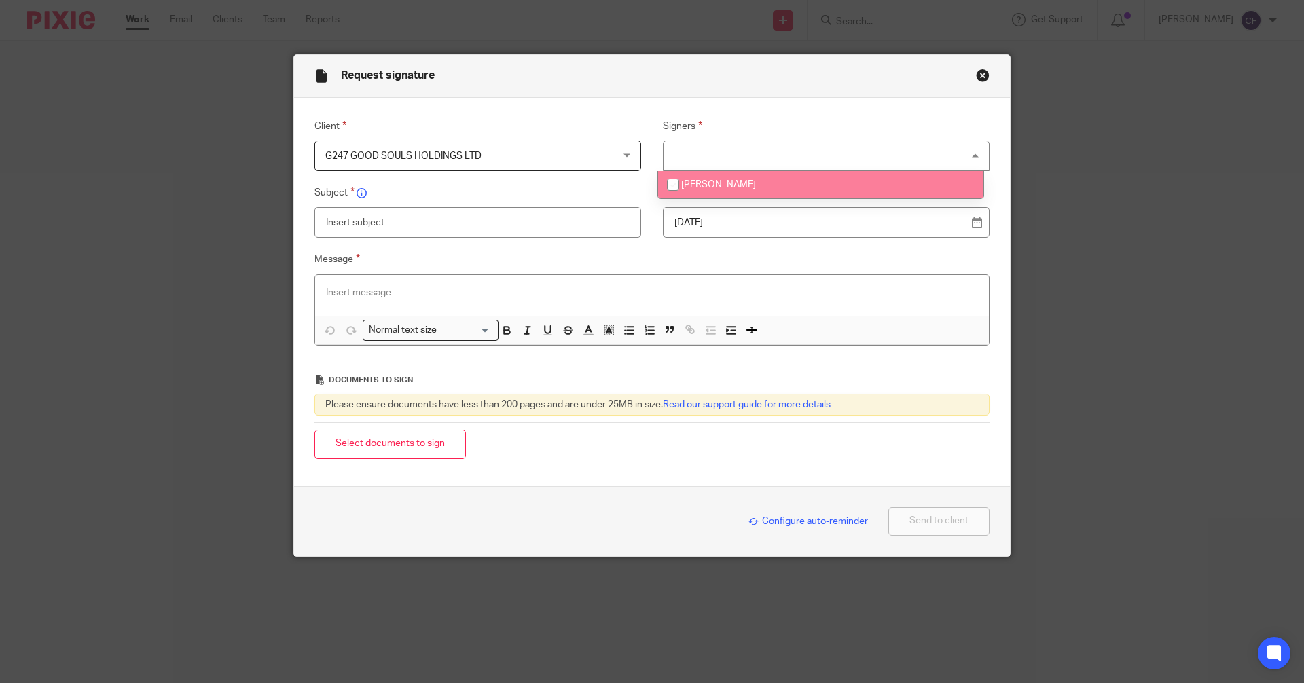
click at [701, 181] on span "[PERSON_NAME]" at bounding box center [718, 185] width 75 height 10
checkbox input "true"
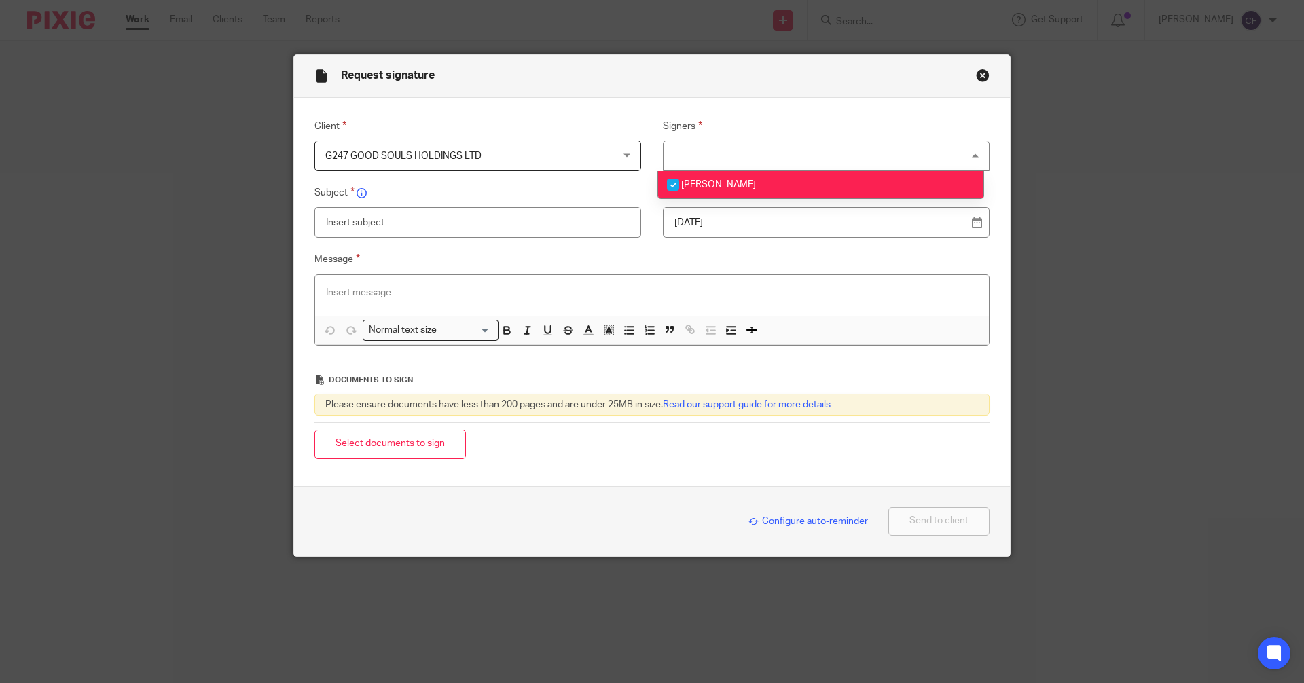
click at [489, 223] on input "text" at bounding box center [478, 222] width 327 height 31
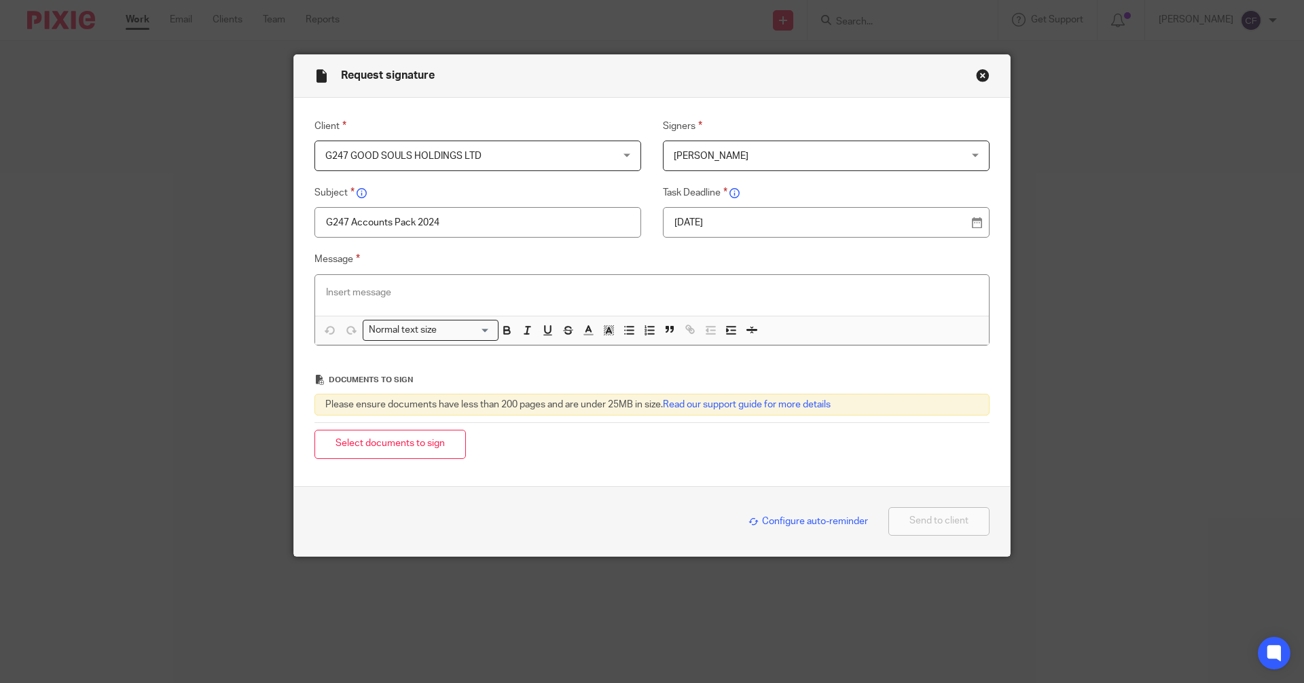
type input "G247 Accounts Pack 2024"
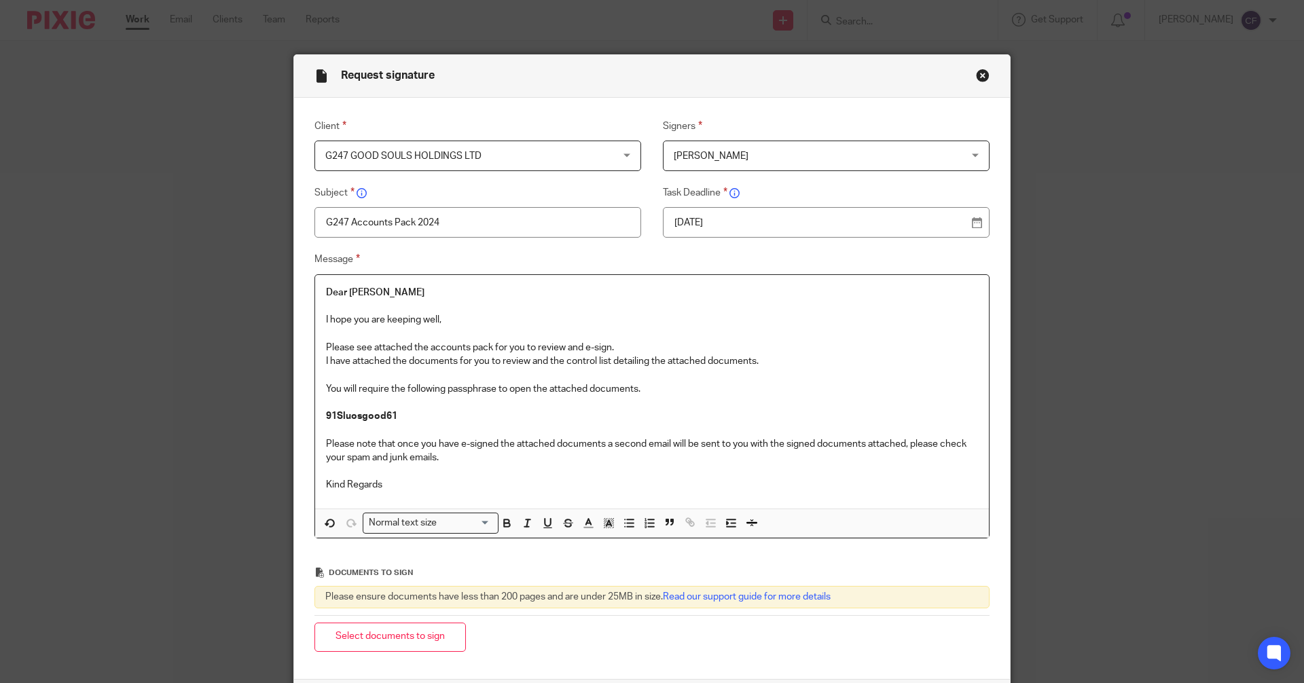
click at [387, 484] on p "Kind Regards" at bounding box center [652, 485] width 652 height 14
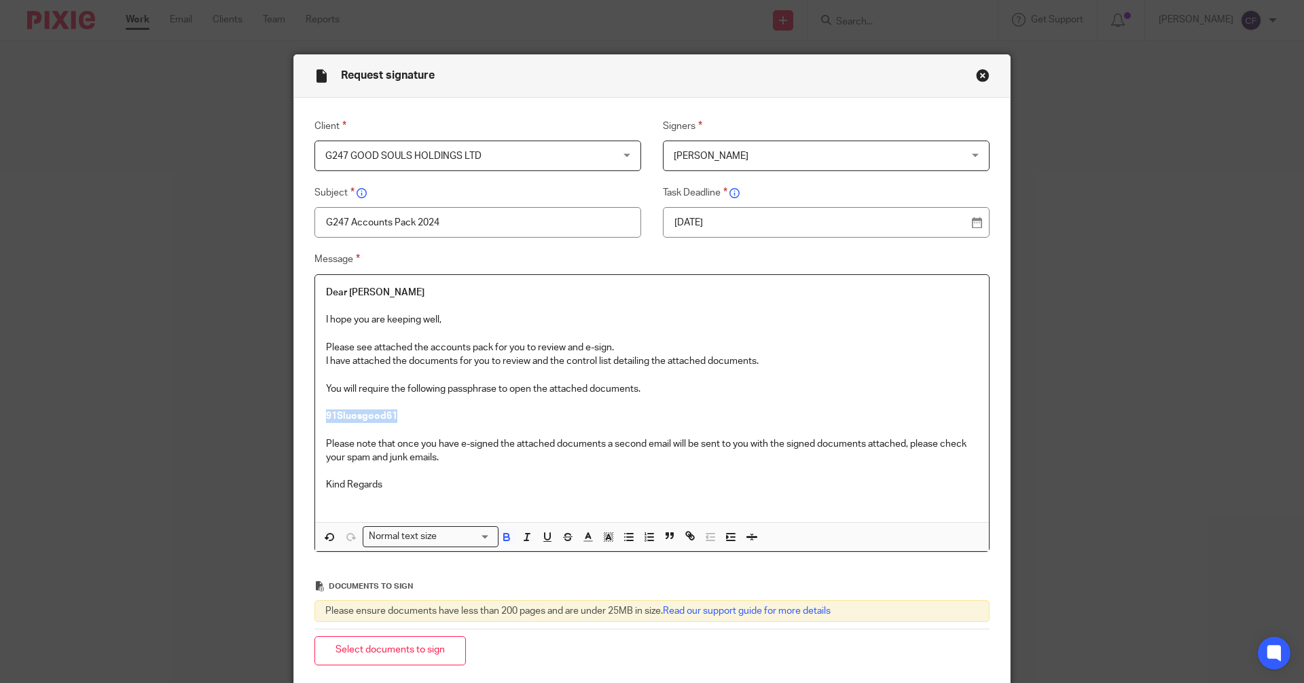
drag, startPoint x: 411, startPoint y: 416, endPoint x: 270, endPoint y: 412, distance: 141.4
click at [270, 412] on div "Request signature Client G247 GOOD SOULS HOLDINGS LTD G247 GOOD SOULS HOLDINGS …" at bounding box center [652, 341] width 1304 height 683
click at [442, 537] on input "Search for option" at bounding box center [466, 537] width 49 height 14
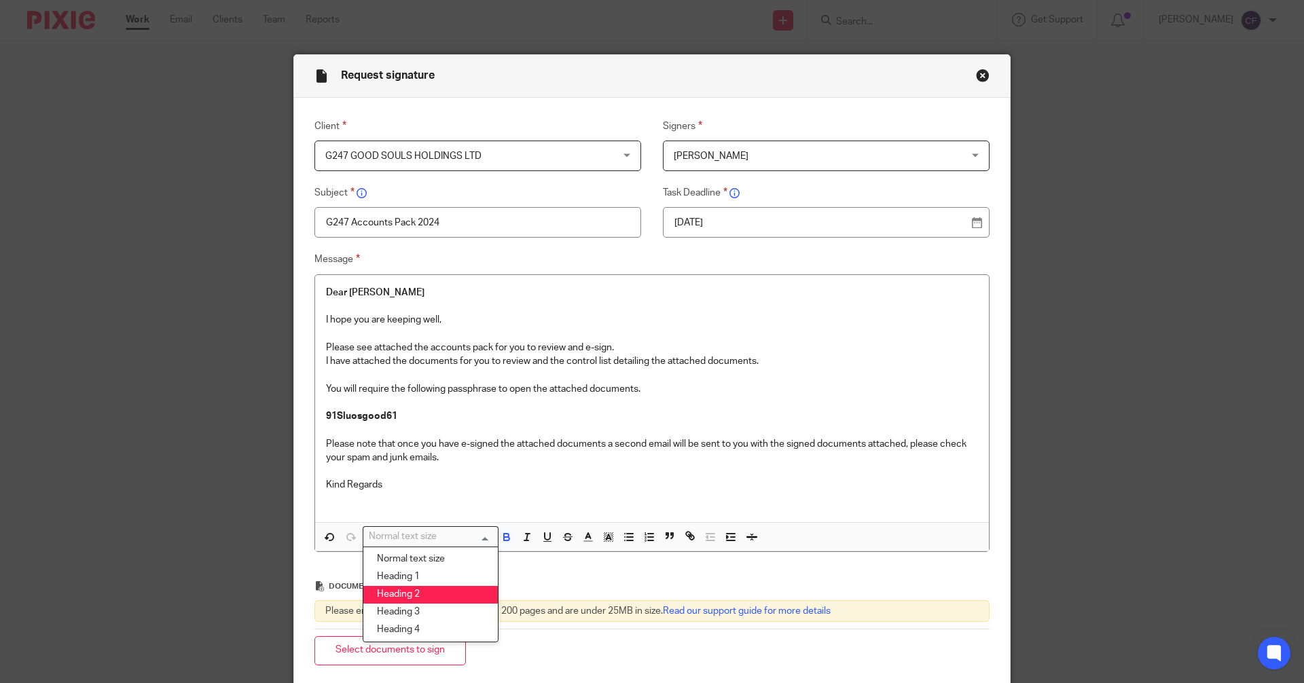
click at [414, 594] on li "Heading 2" at bounding box center [430, 595] width 135 height 18
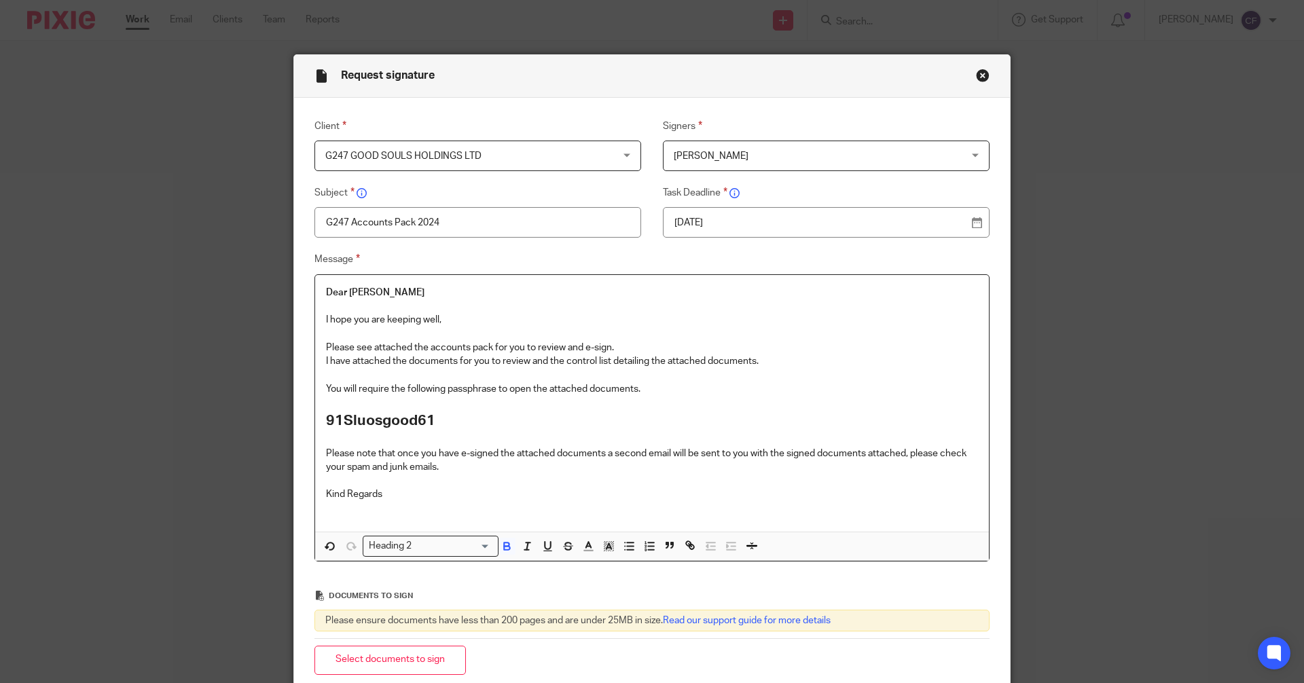
click at [354, 501] on p "Kind Regards" at bounding box center [652, 495] width 652 height 14
click at [338, 514] on p at bounding box center [652, 509] width 652 height 14
drag, startPoint x: 380, startPoint y: 658, endPoint x: 46, endPoint y: 549, distance: 351.7
click at [375, 656] on button "Select documents to sign" at bounding box center [391, 660] width 152 height 29
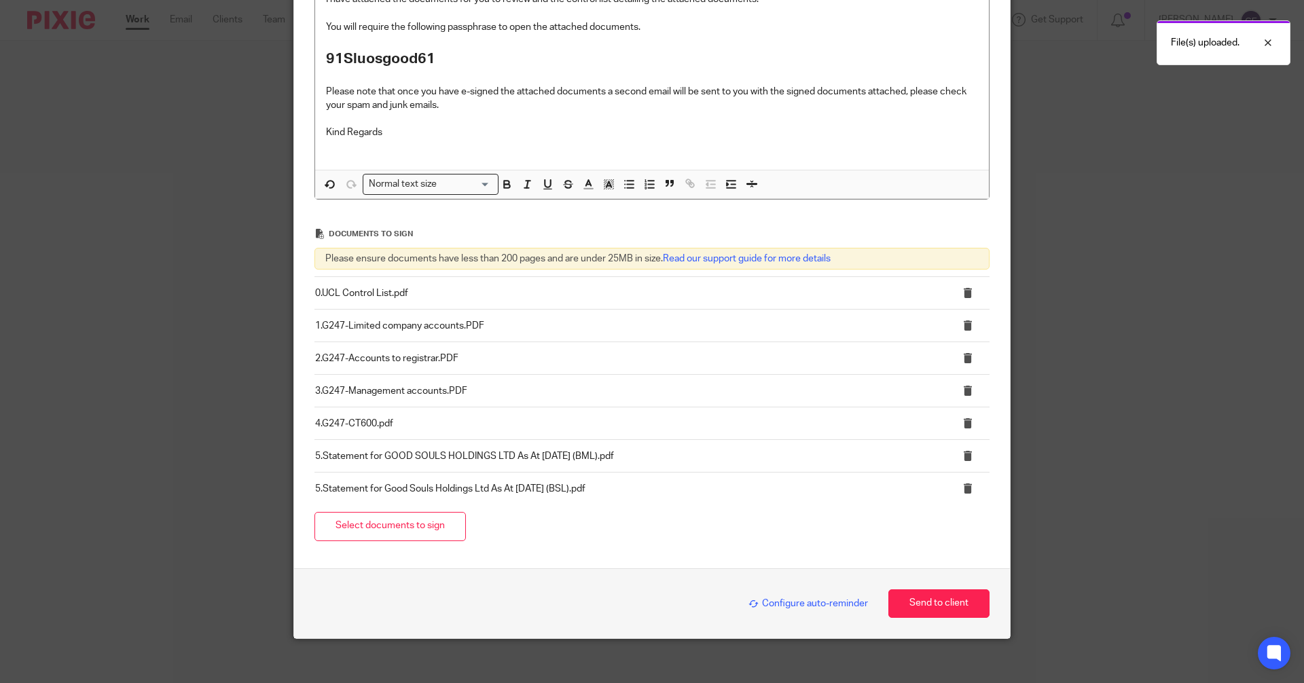
scroll to position [372, 0]
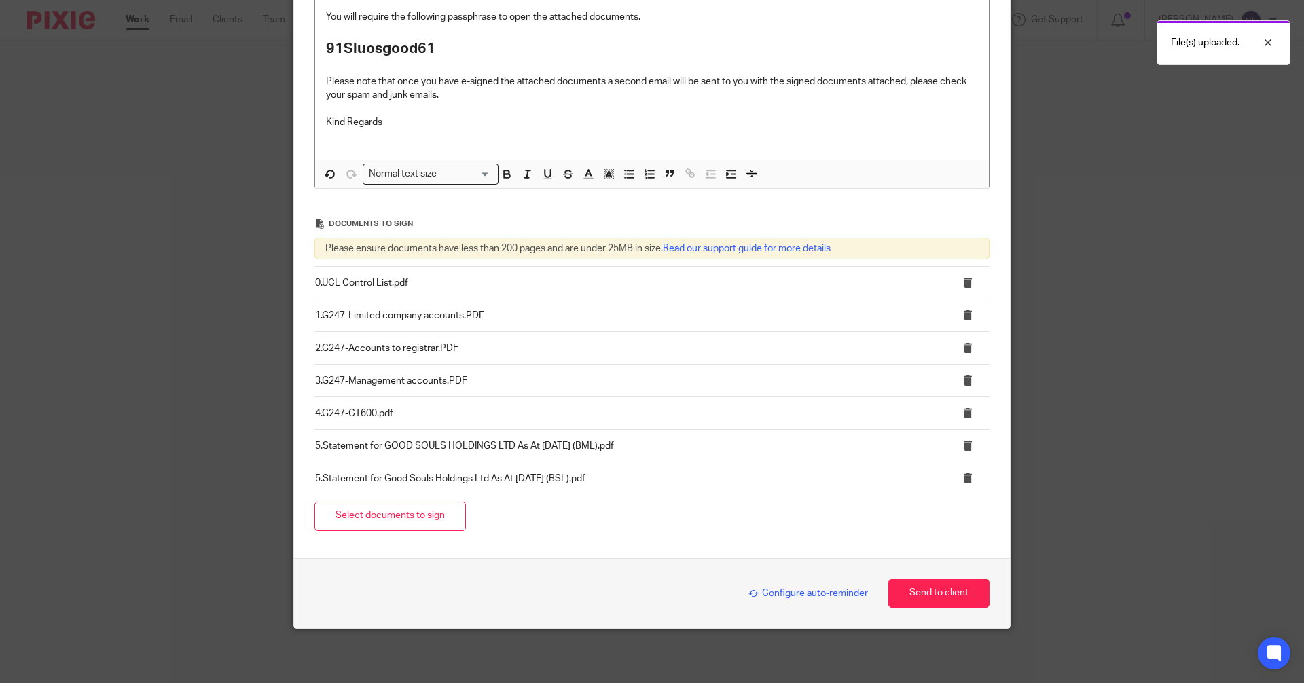
click at [809, 590] on span "Configure auto-reminder" at bounding box center [809, 594] width 120 height 10
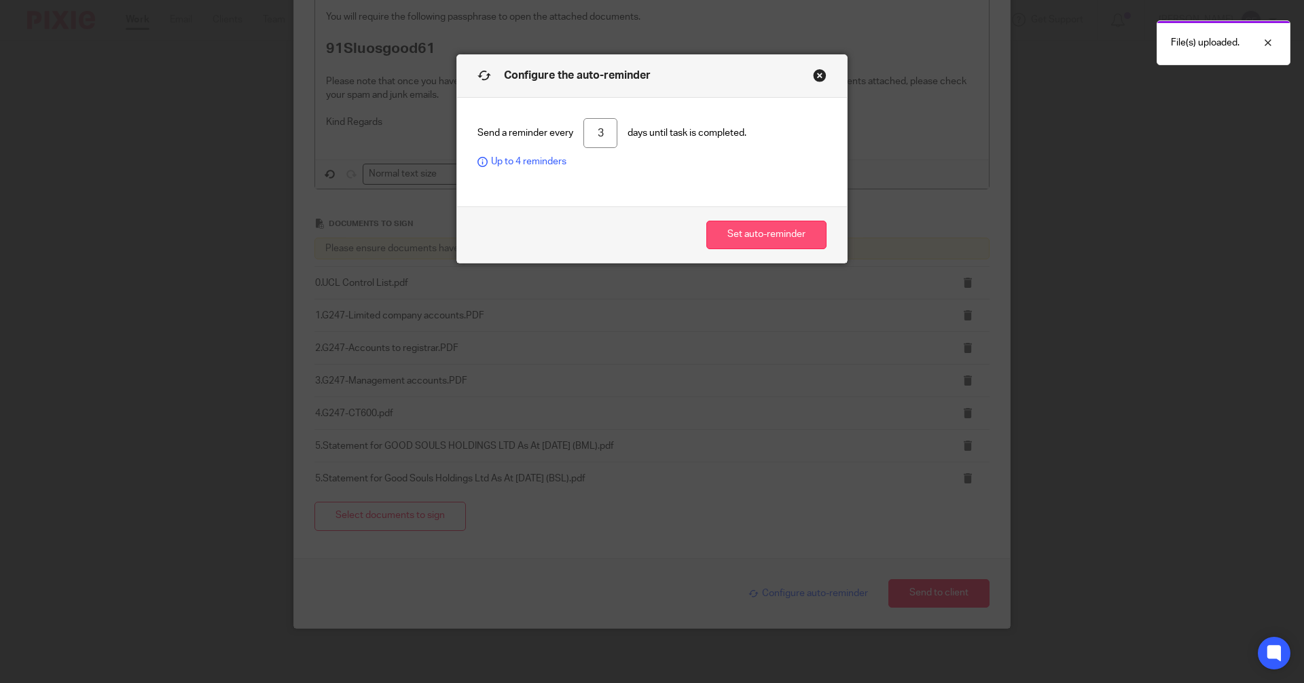
click at [771, 234] on button "Set auto-reminder" at bounding box center [767, 235] width 120 height 29
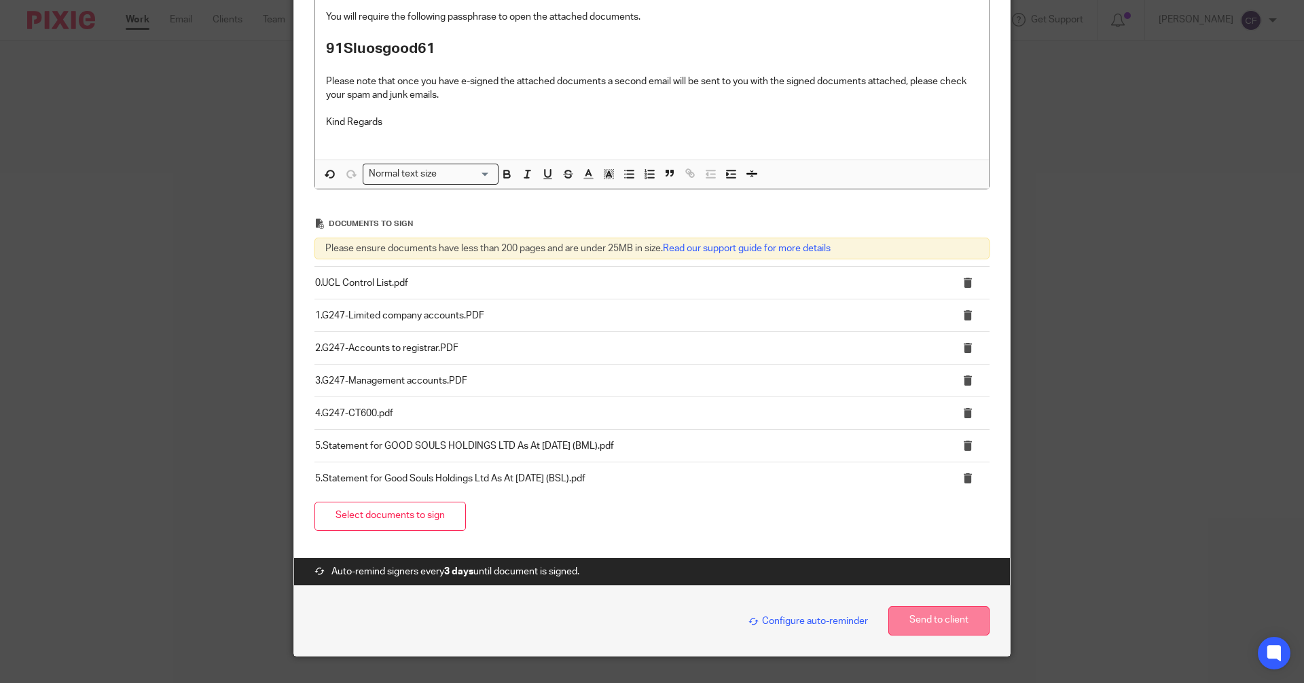
click at [929, 618] on button "Send to client" at bounding box center [939, 621] width 101 height 29
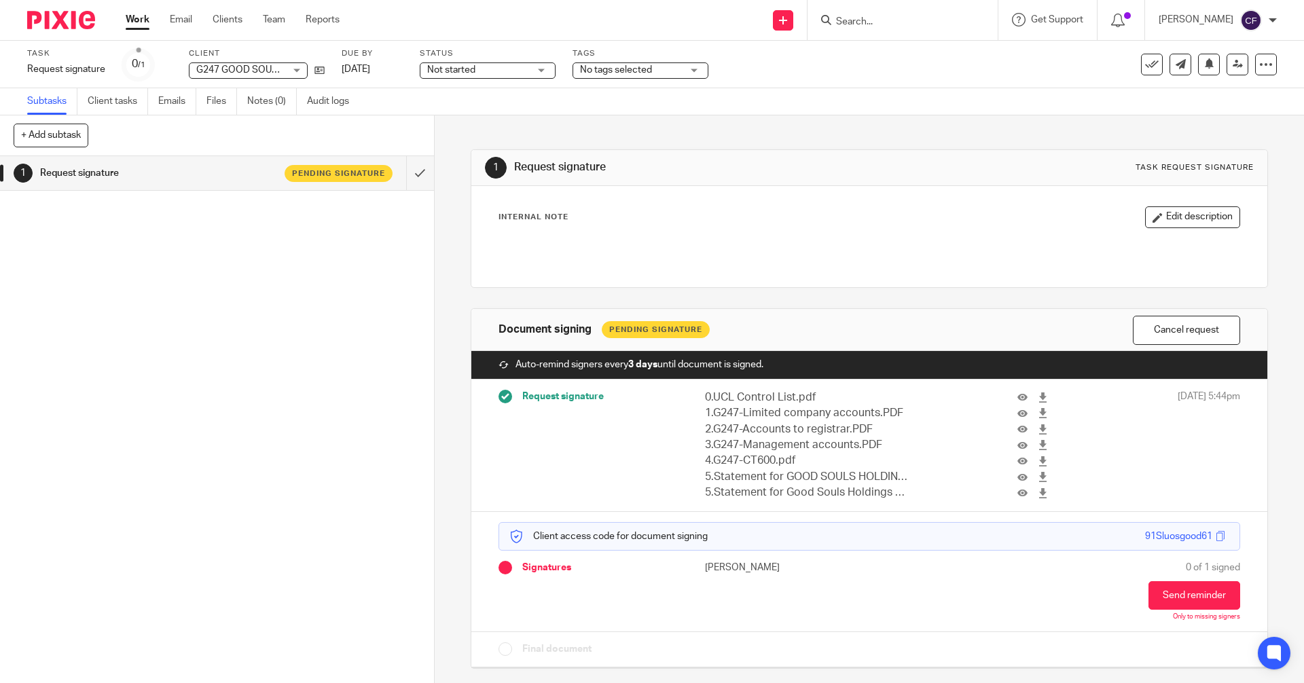
click at [675, 71] on span "No tags selected" at bounding box center [631, 70] width 102 height 14
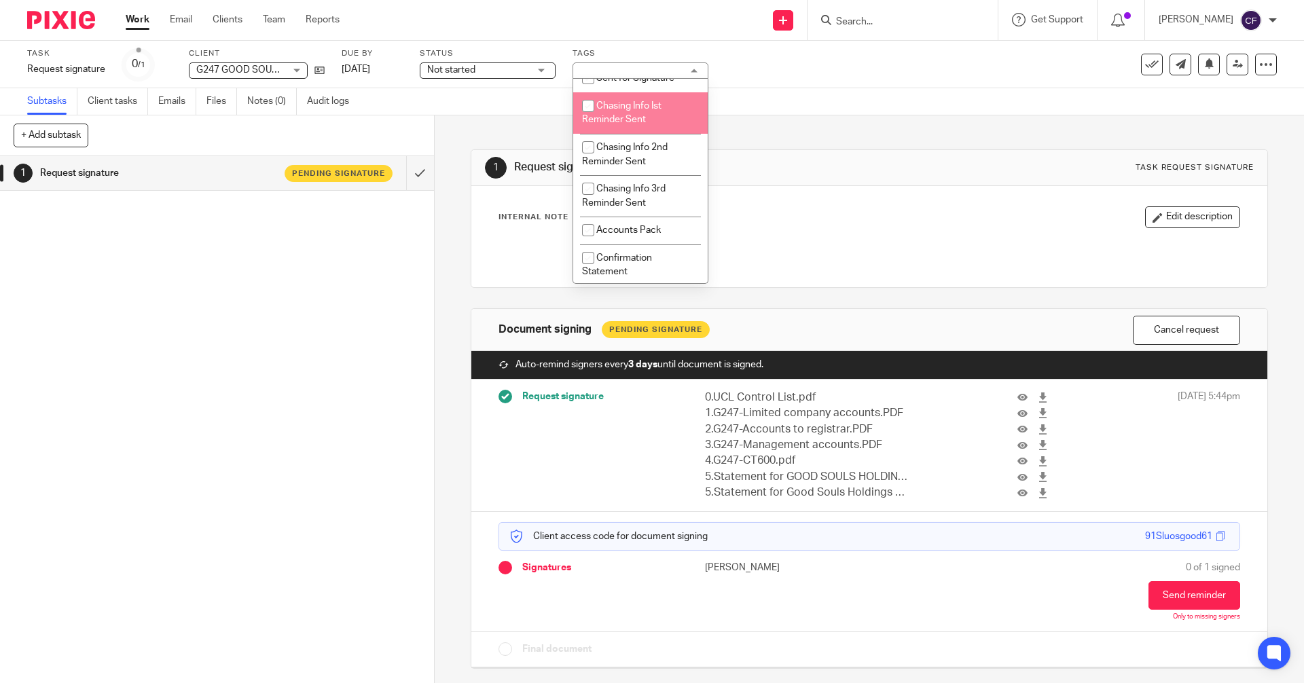
scroll to position [204, 0]
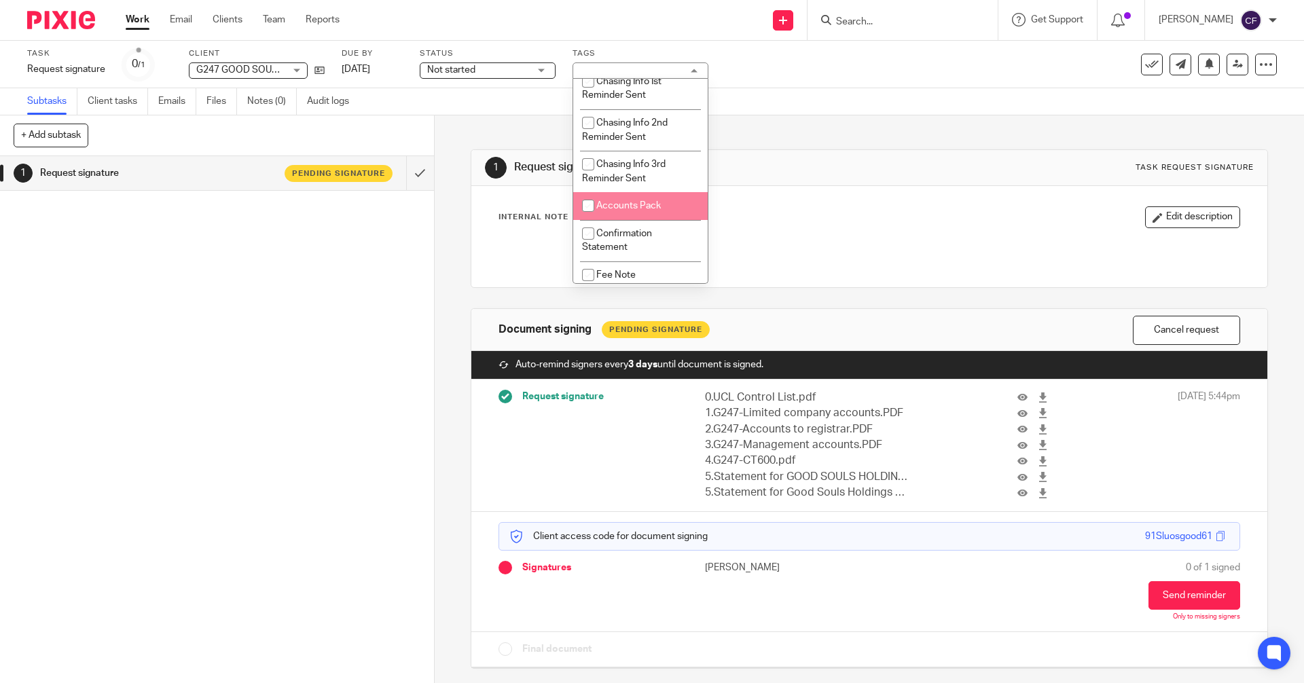
drag, startPoint x: 624, startPoint y: 207, endPoint x: 622, endPoint y: 215, distance: 7.7
click at [624, 209] on span "Accounts Pack" at bounding box center [629, 206] width 65 height 10
checkbox input "true"
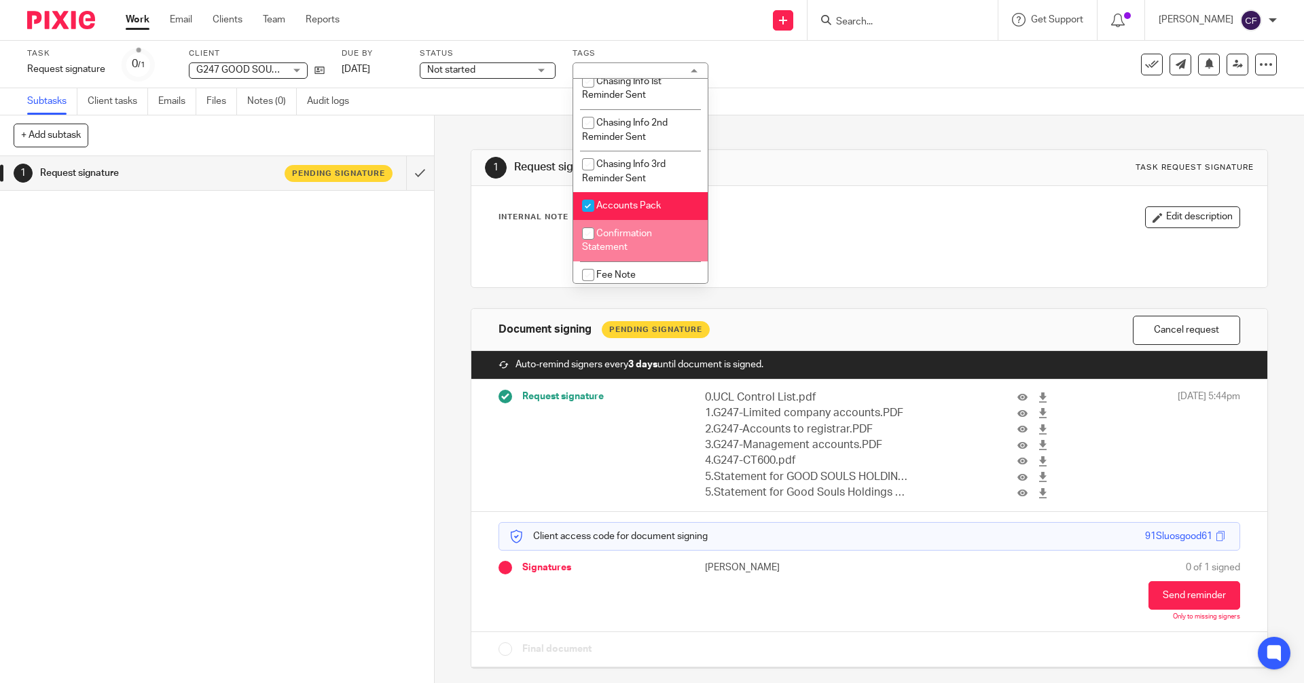
click at [299, 364] on div "1 Request signature Pending signature" at bounding box center [217, 419] width 434 height 527
